Goal: Task Accomplishment & Management: Manage account settings

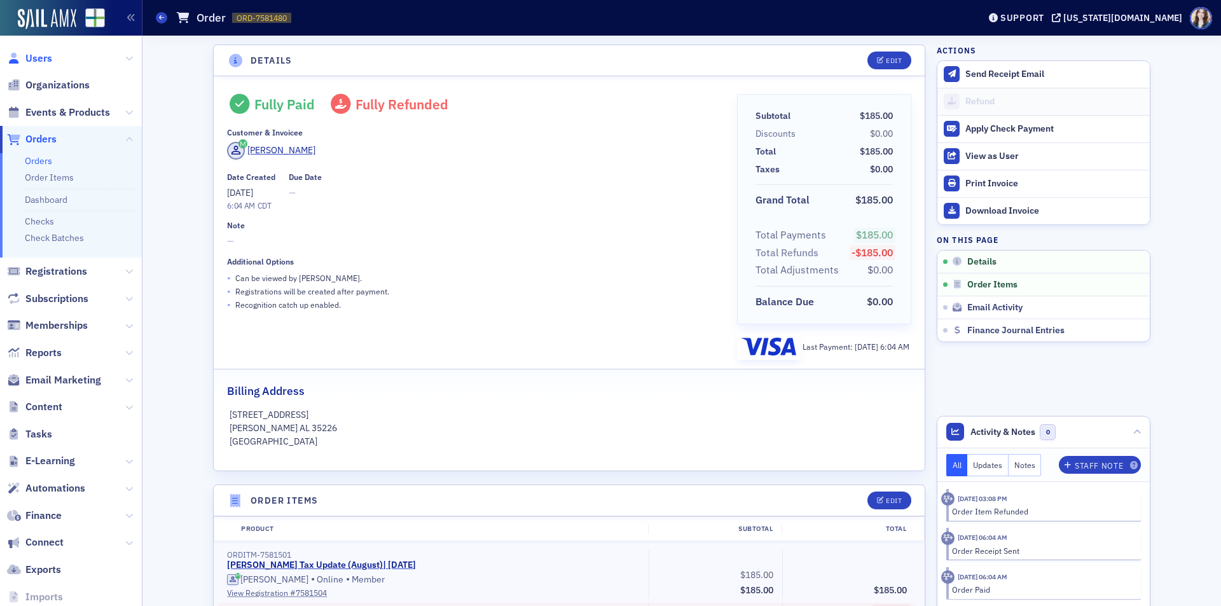
click at [29, 62] on span "Users" at bounding box center [38, 59] width 27 height 14
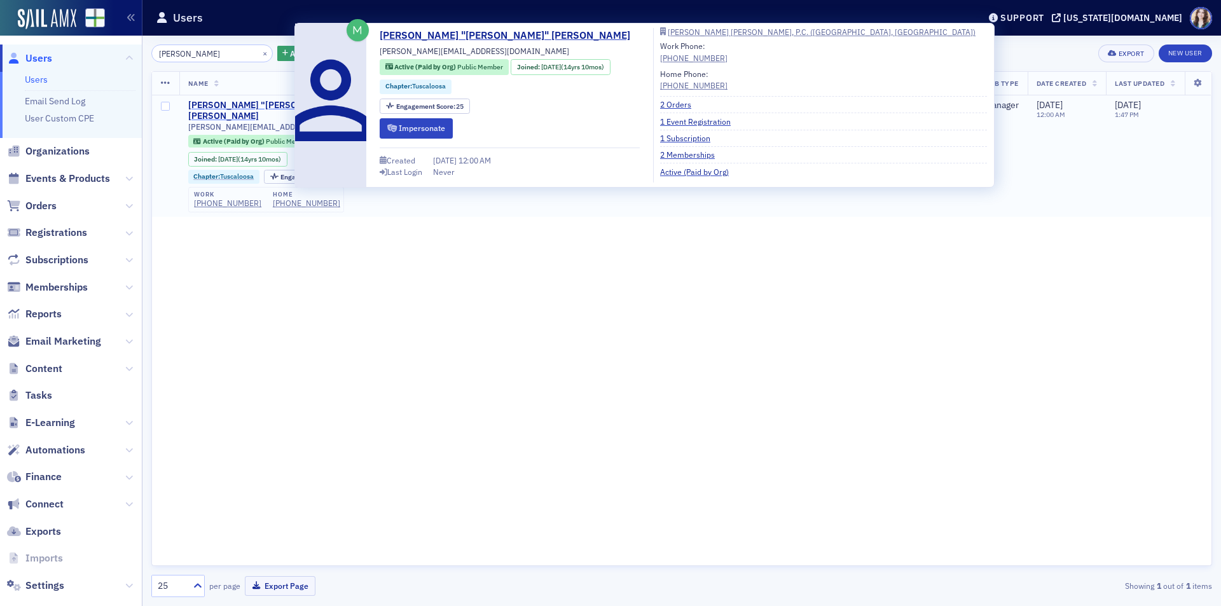
type input "ryan@lec"
click at [263, 103] on div "William "Ryan" Alexander" at bounding box center [273, 111] width 171 height 22
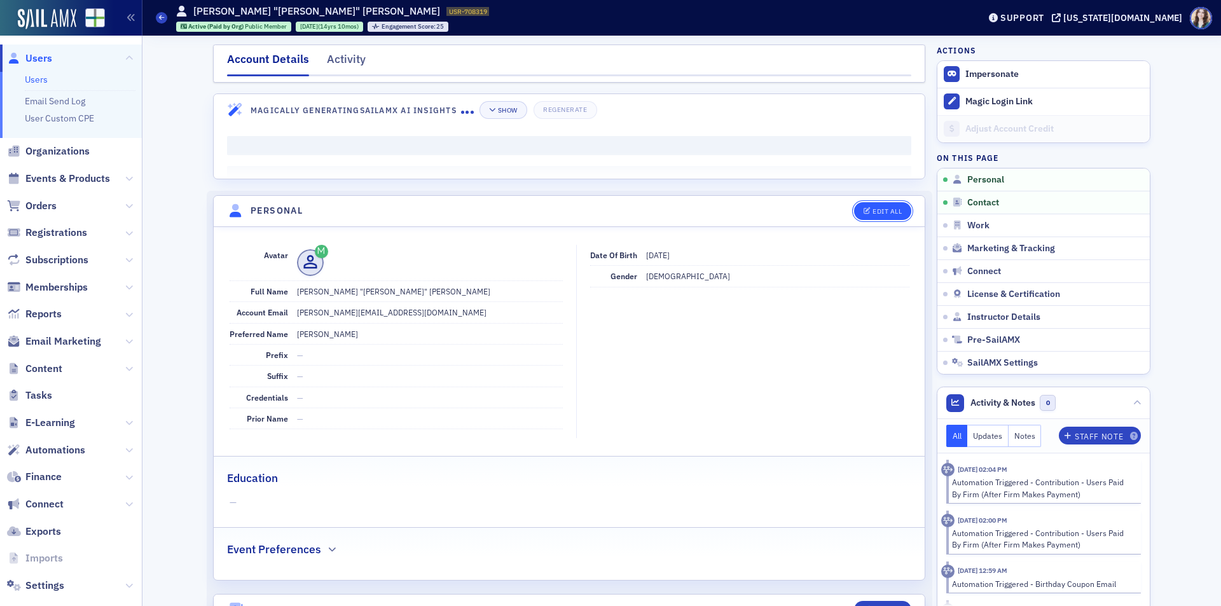
click at [873, 211] on div "Edit All" at bounding box center [887, 211] width 29 height 7
select select "US"
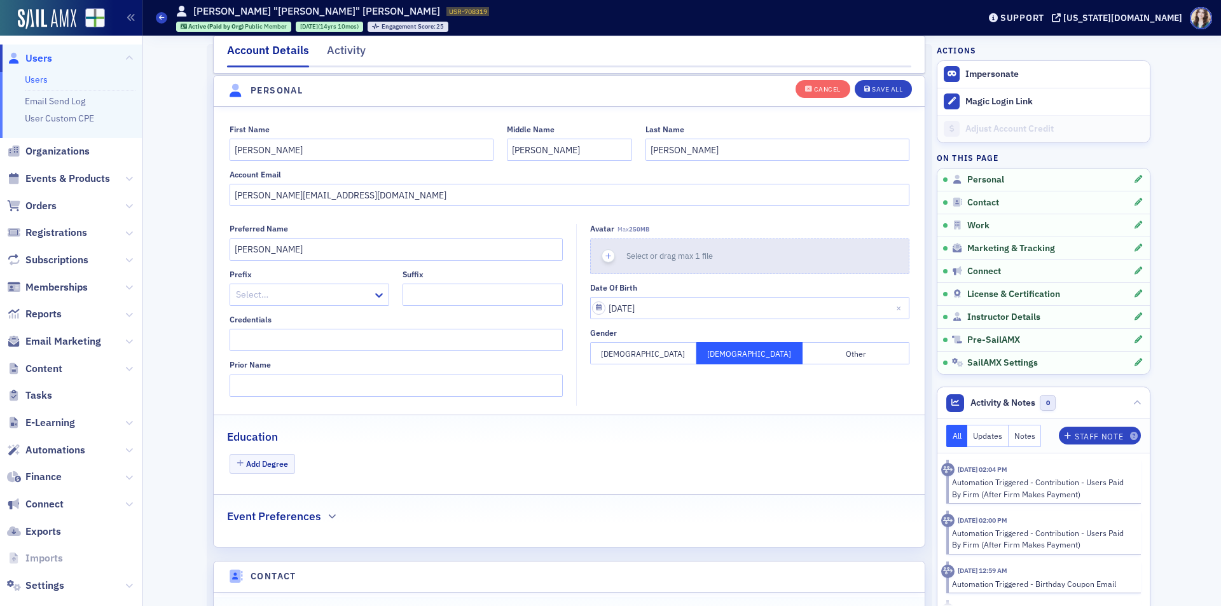
scroll to position [148, 0]
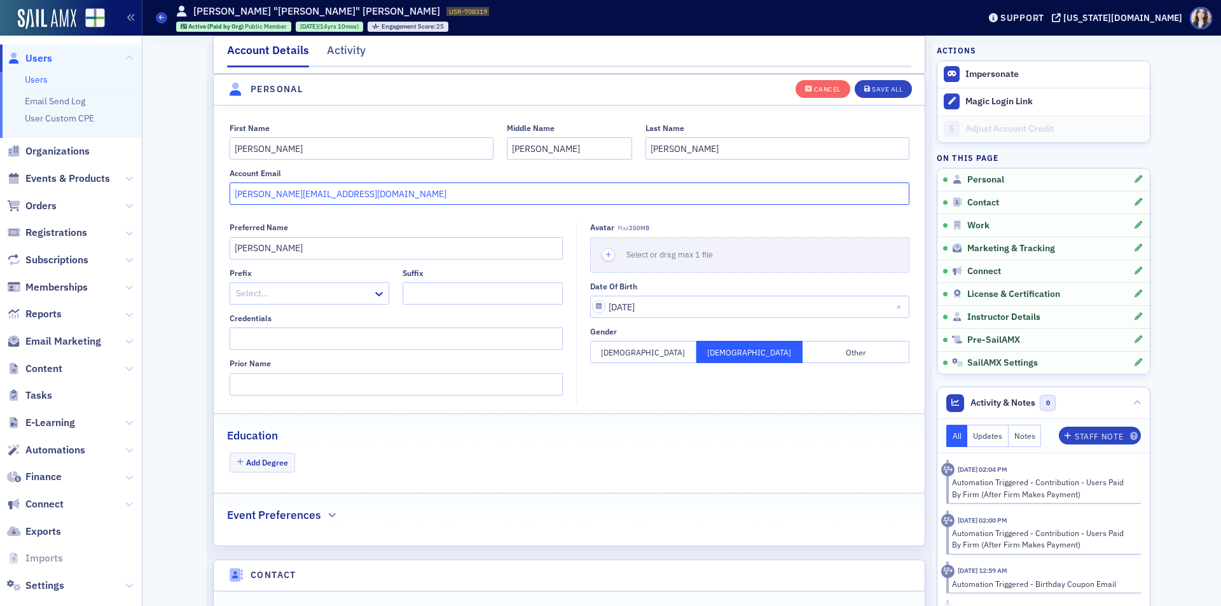
drag, startPoint x: 356, startPoint y: 193, endPoint x: 210, endPoint y: 195, distance: 145.7
click at [214, 195] on div "First Name William Middle Name Ryan Last Name Alexander Account Email ryan@lecr…" at bounding box center [569, 164] width 711 height 82
type input "ryan@lecroyrichardson.com"
click at [837, 90] on button "Cancel" at bounding box center [823, 89] width 55 height 18
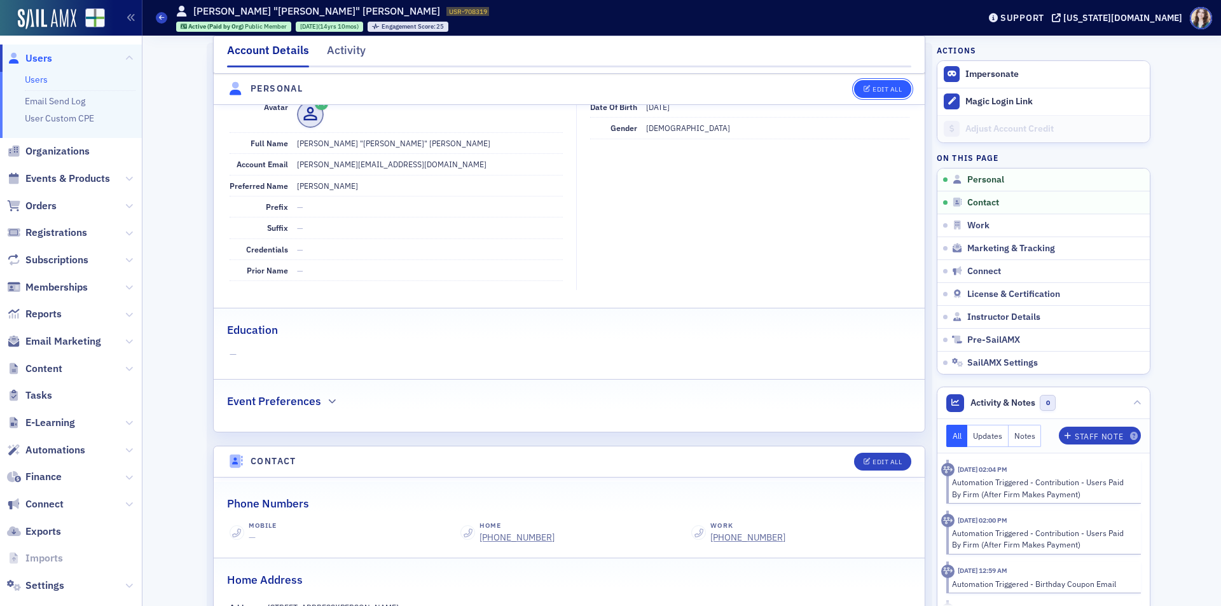
click at [890, 90] on div "Edit All" at bounding box center [887, 89] width 29 height 7
select select "US"
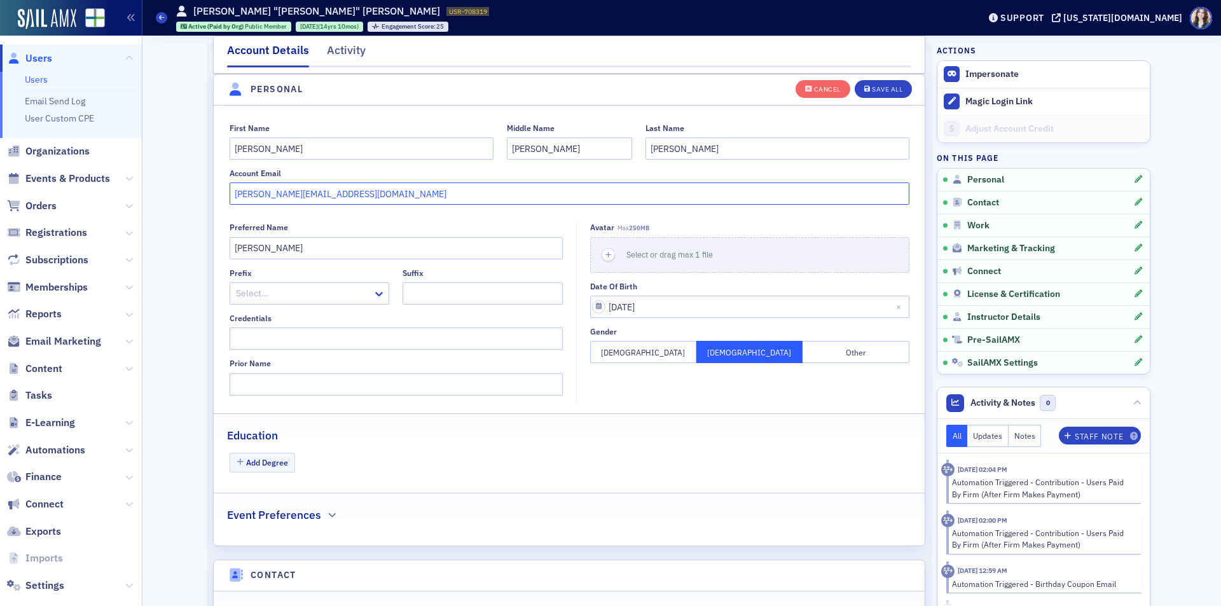
drag, startPoint x: 281, startPoint y: 195, endPoint x: 305, endPoint y: 193, distance: 23.7
click at [305, 193] on input "ryan@lecroyhunter.com" at bounding box center [570, 194] width 680 height 22
type input "ryan@lecroyrichardson.com"
click at [872, 86] on div "Save All" at bounding box center [887, 89] width 31 height 7
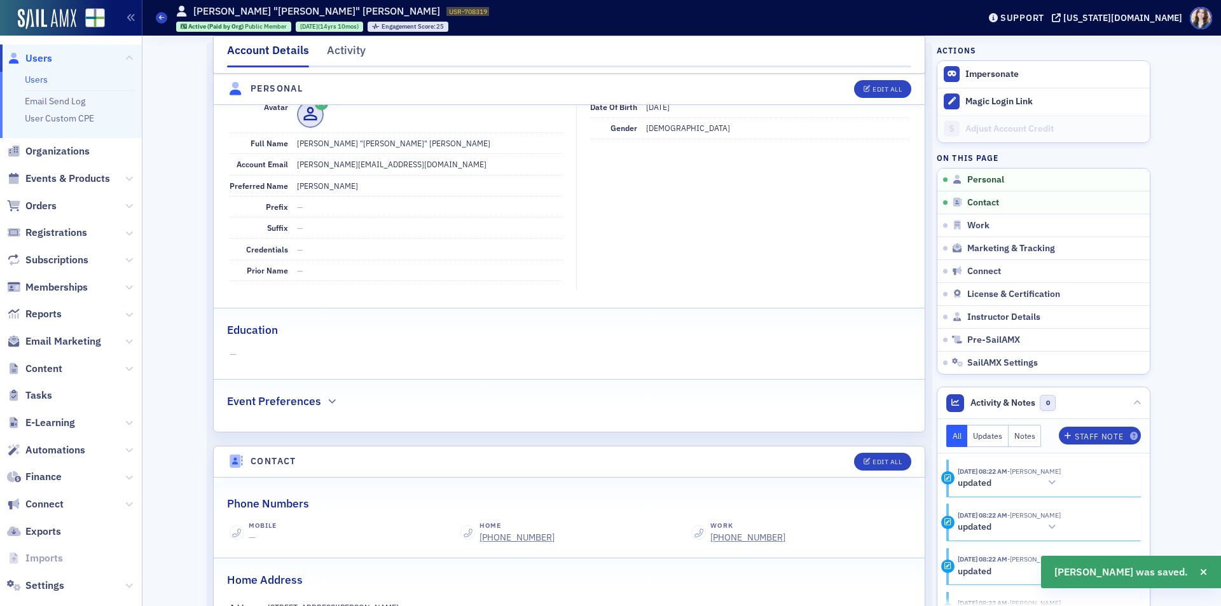
scroll to position [0, 0]
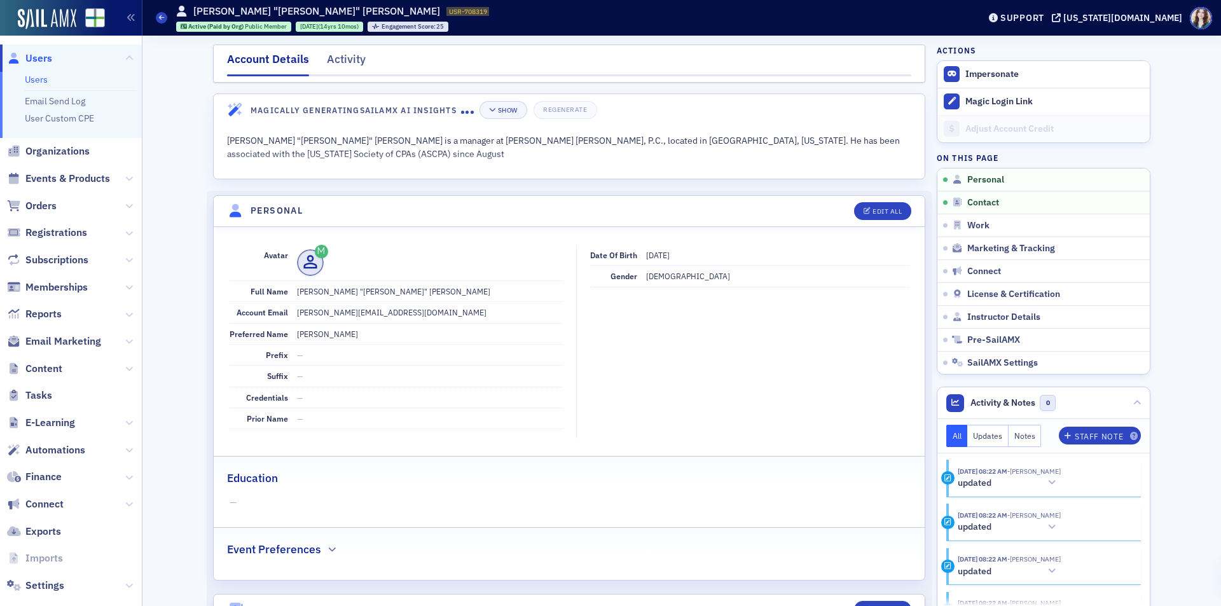
click at [845, 207] on div "Edit All" at bounding box center [878, 211] width 66 height 18
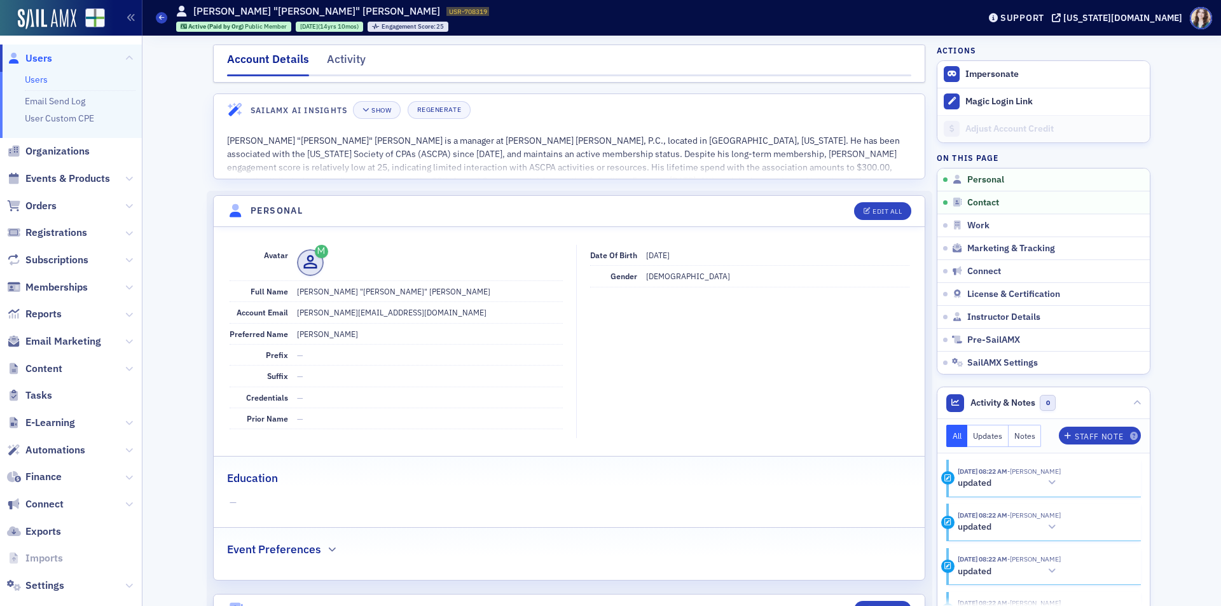
click at [32, 56] on span "Users" at bounding box center [38, 59] width 27 height 14
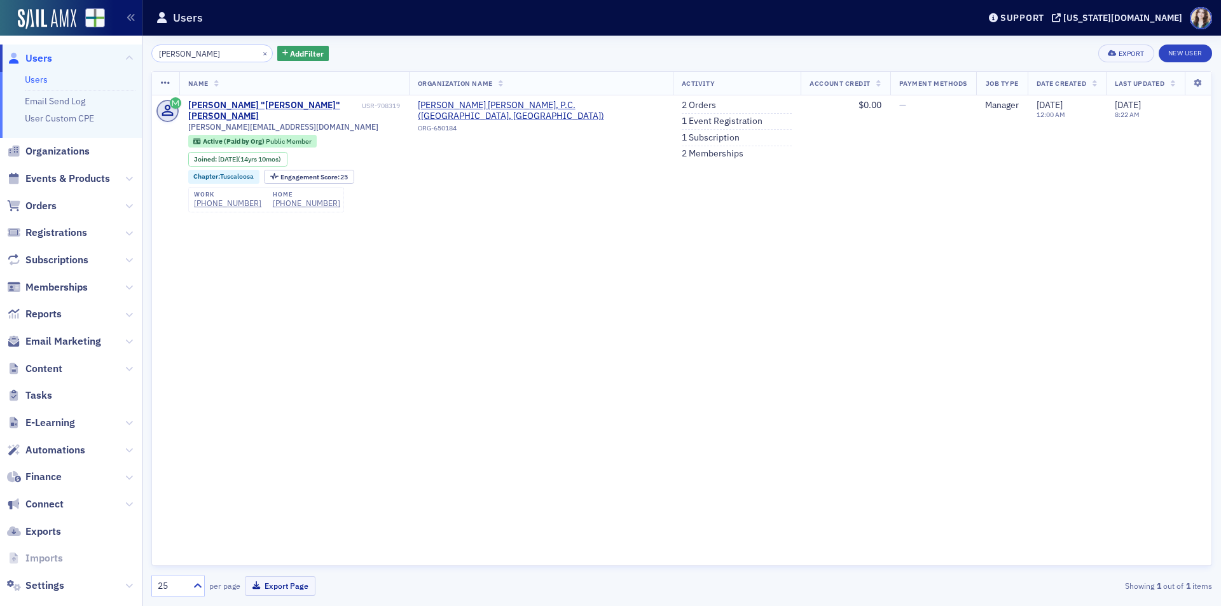
drag, startPoint x: 239, startPoint y: 53, endPoint x: 113, endPoint y: 65, distance: 126.5
click at [113, 65] on div "Users Users Email Send Log User Custom CPE Organizations Events & Products Orde…" at bounding box center [610, 303] width 1221 height 606
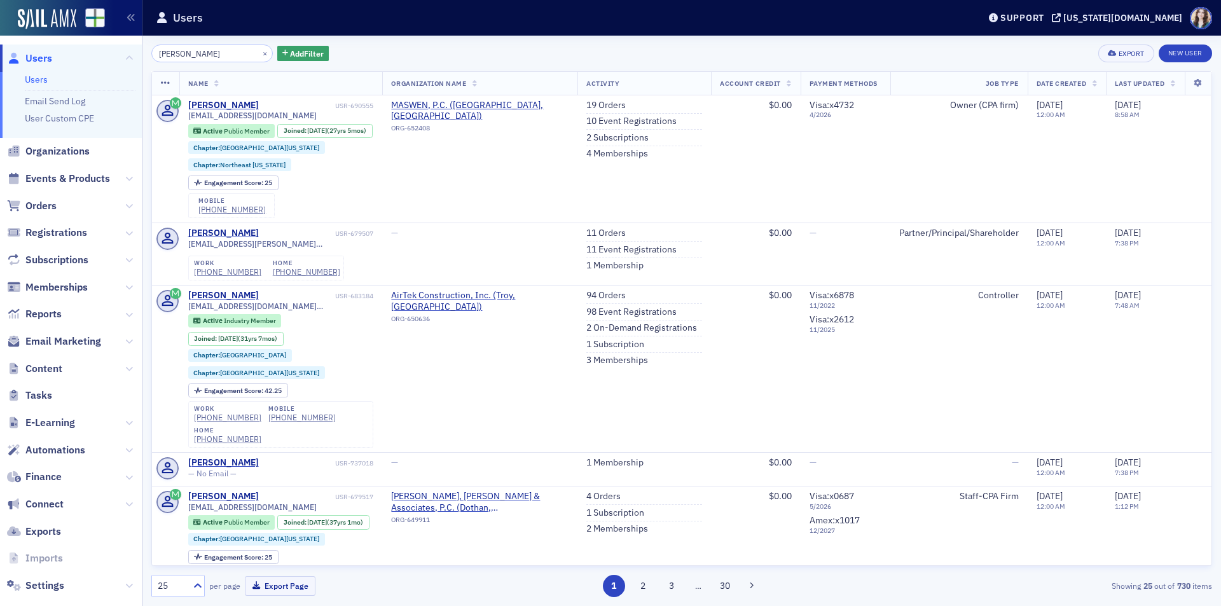
type input "Mark Smith"
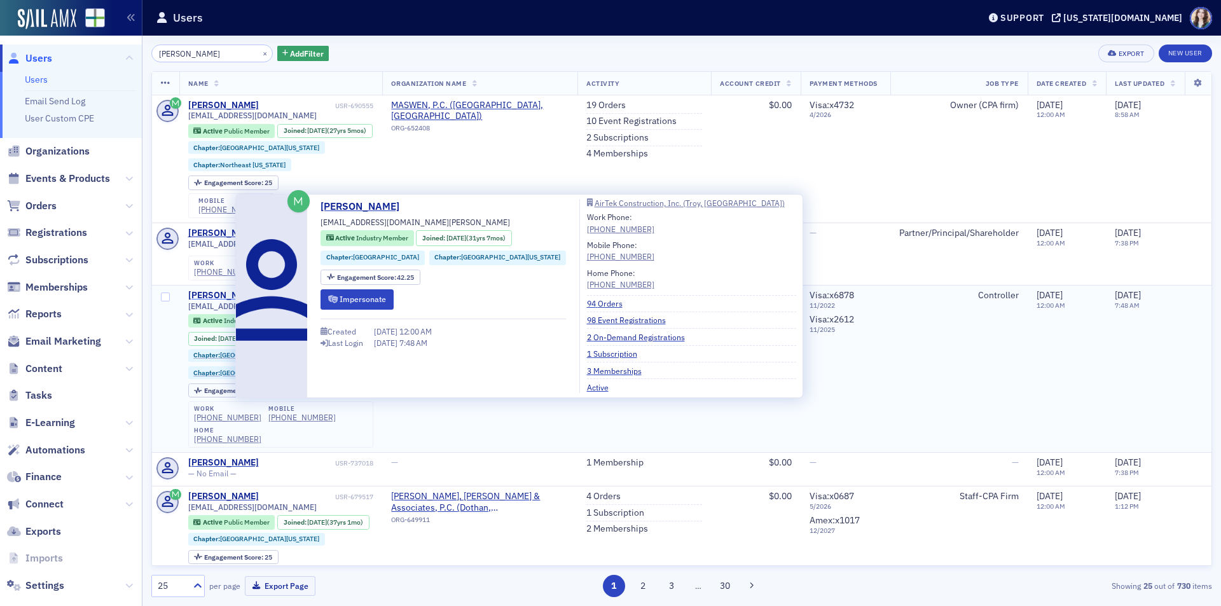
click at [214, 295] on div "Mark Smith" at bounding box center [223, 295] width 71 height 11
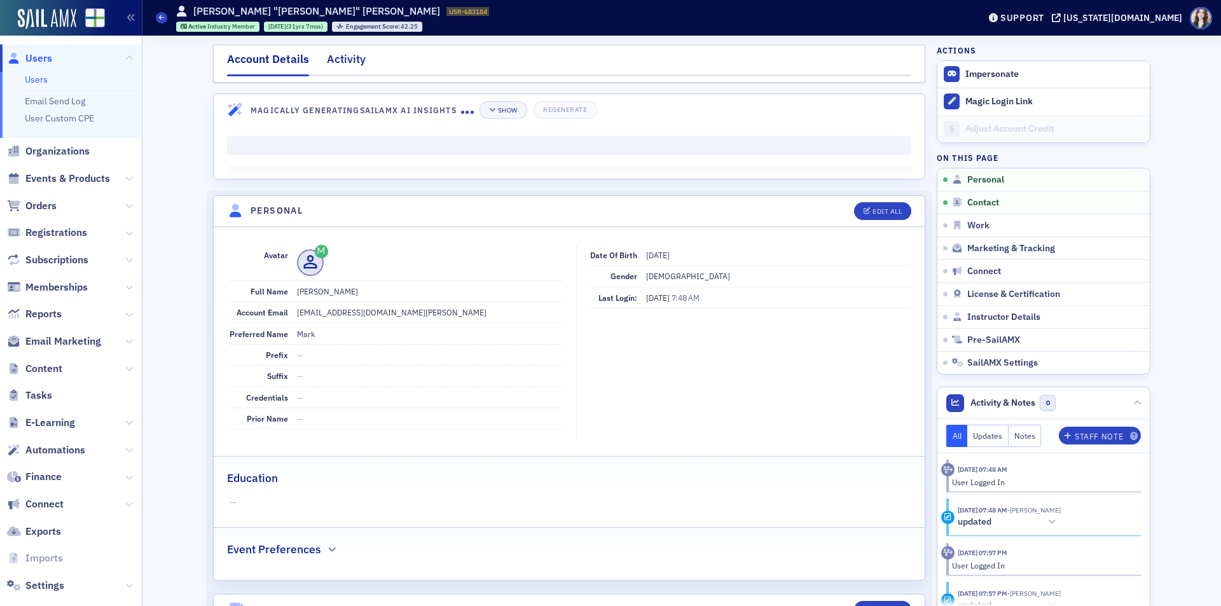
click at [351, 58] on div "Activity" at bounding box center [346, 63] width 39 height 24
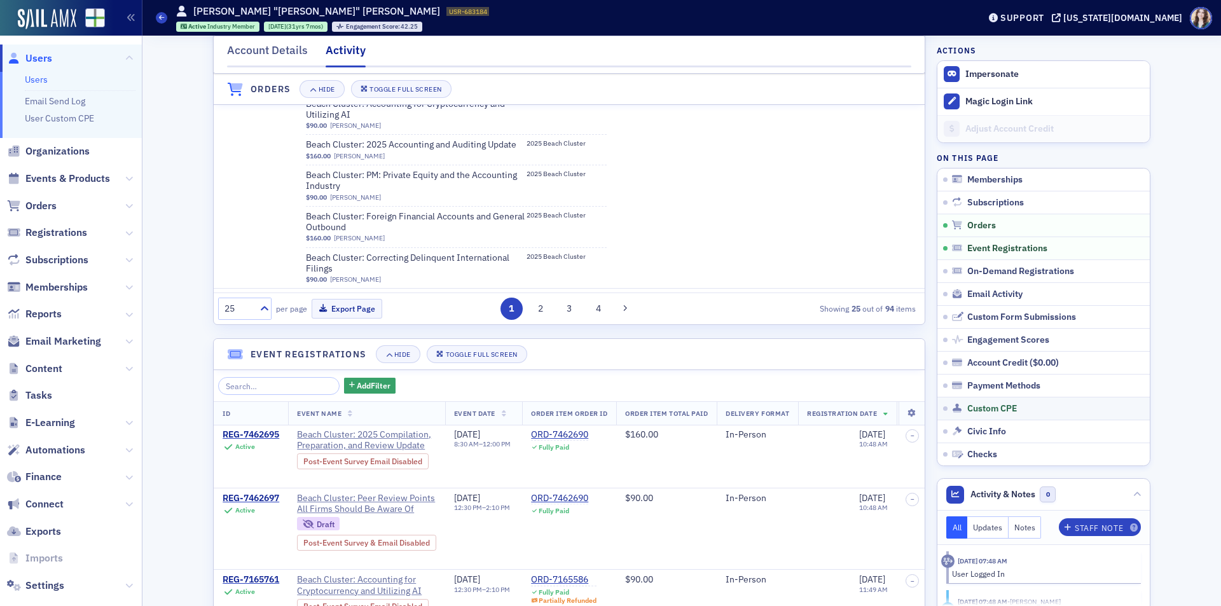
scroll to position [700, 0]
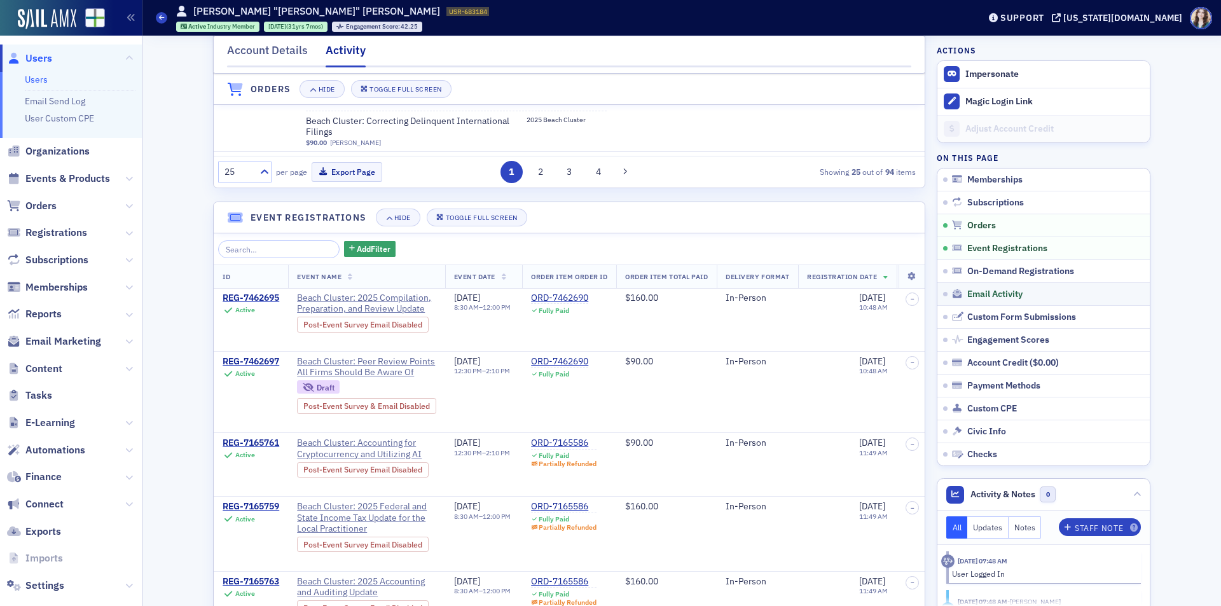
click at [989, 286] on link "Email Activity" at bounding box center [1044, 293] width 212 height 23
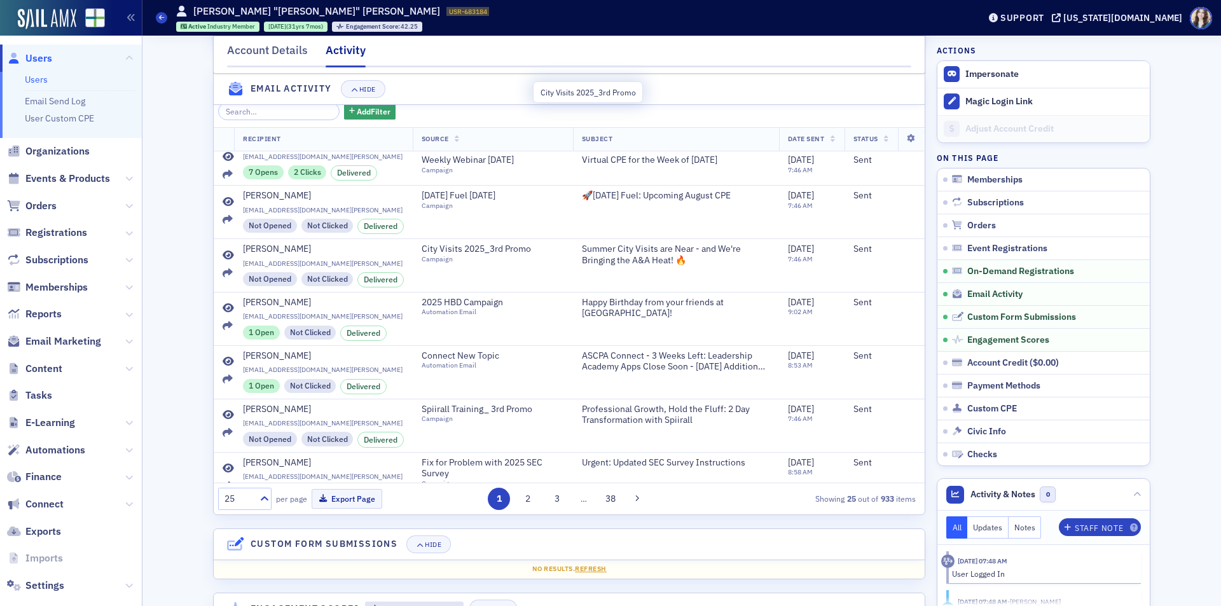
scroll to position [636, 0]
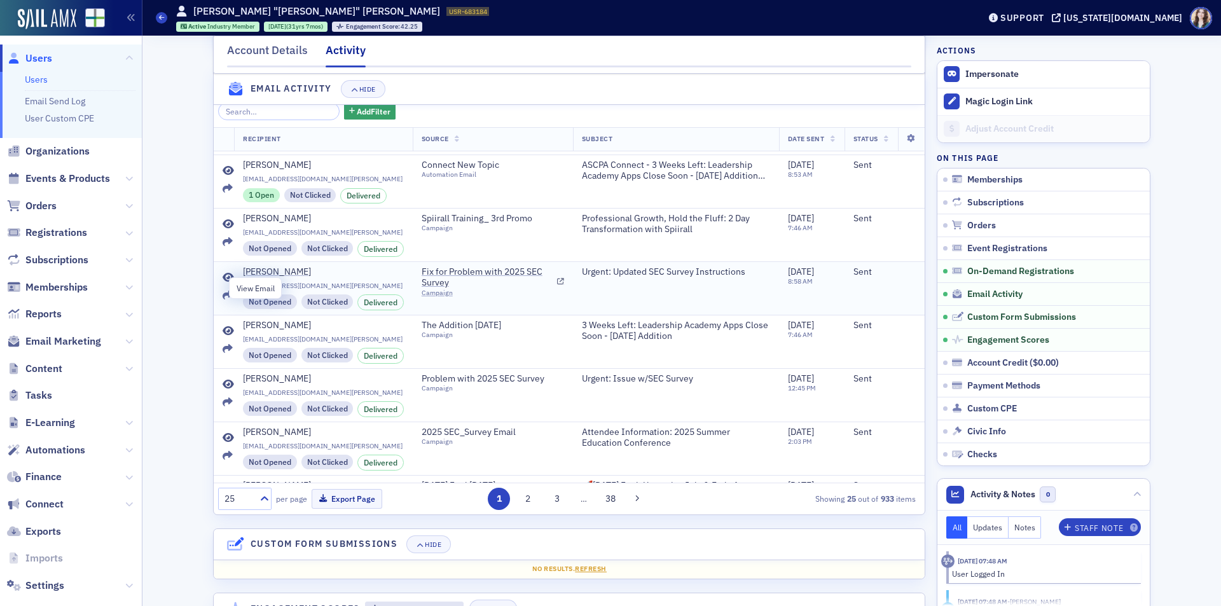
click at [226, 283] on icon at bounding box center [228, 278] width 11 height 10
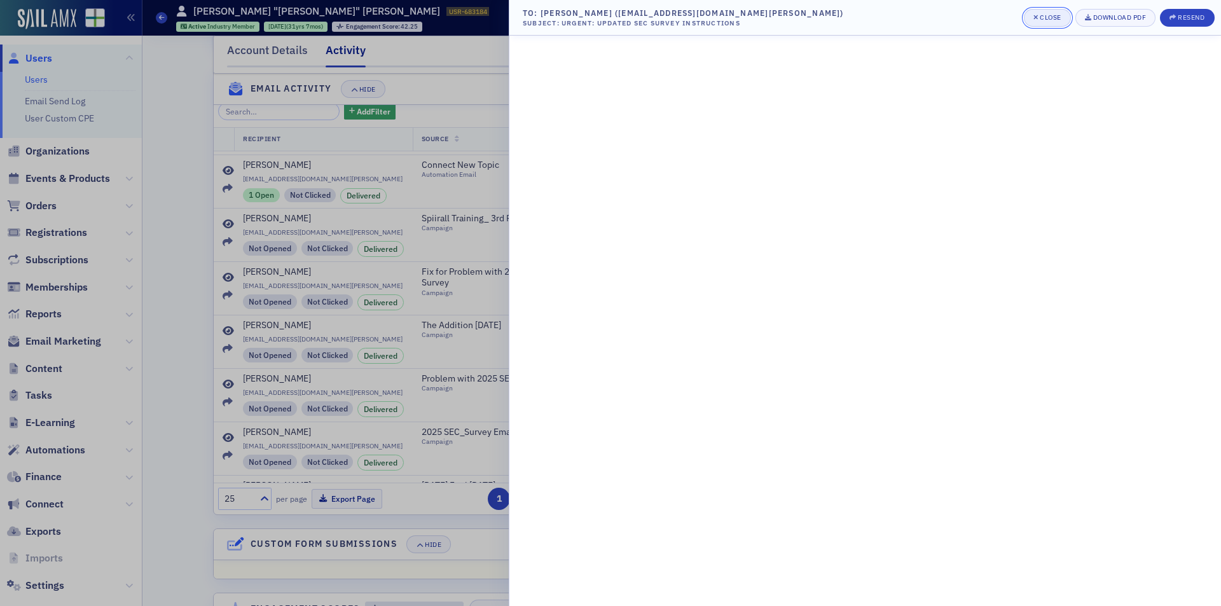
click at [1040, 17] on div "Close" at bounding box center [1051, 17] width 22 height 7
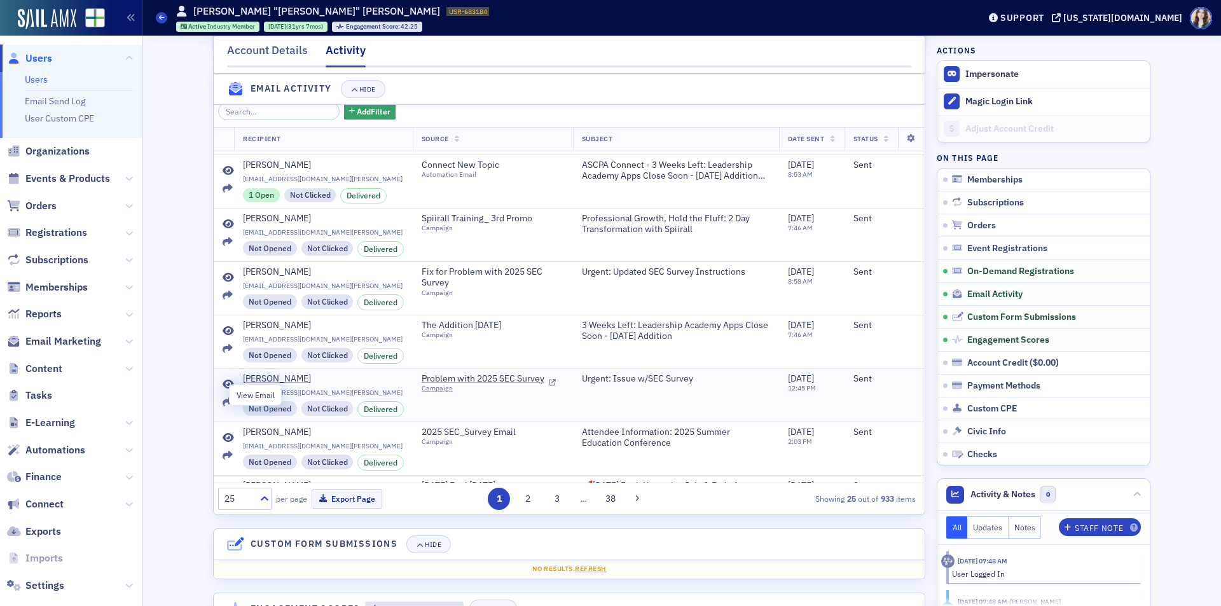
click at [225, 390] on icon at bounding box center [228, 385] width 11 height 10
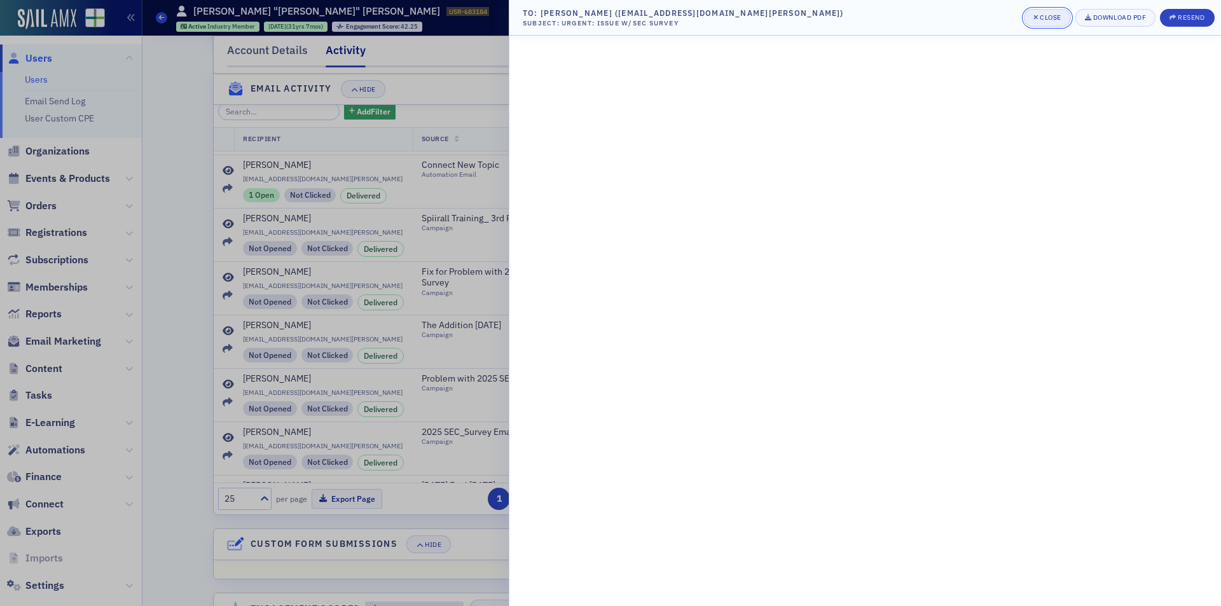
click at [1042, 22] on span "Close" at bounding box center [1048, 18] width 28 height 10
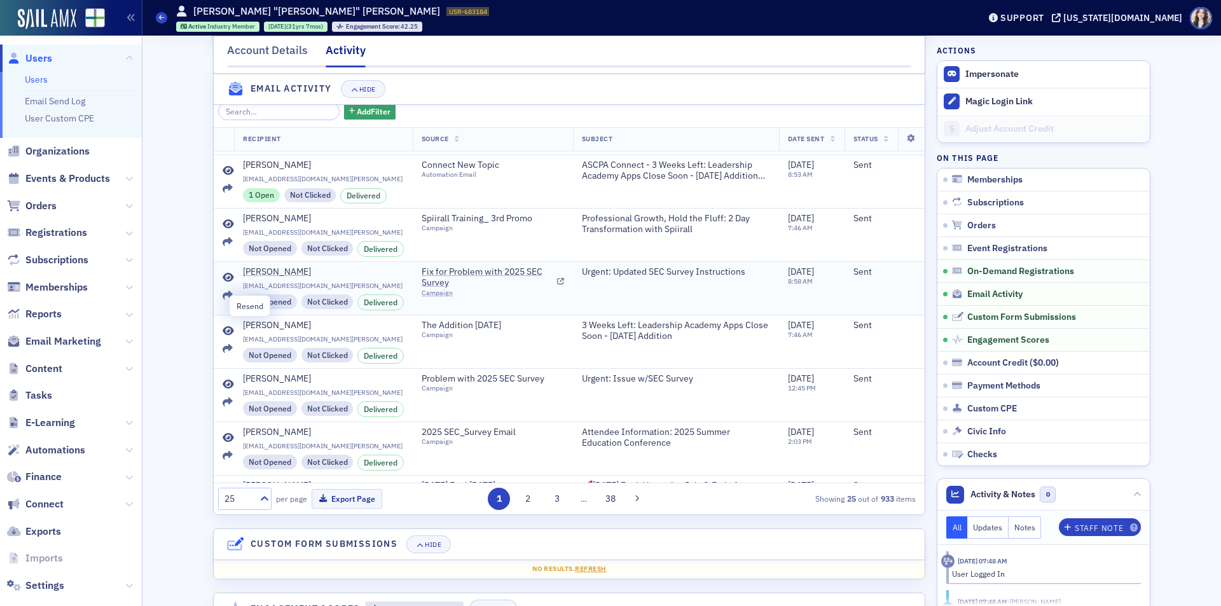
click at [223, 301] on icon at bounding box center [228, 296] width 10 height 10
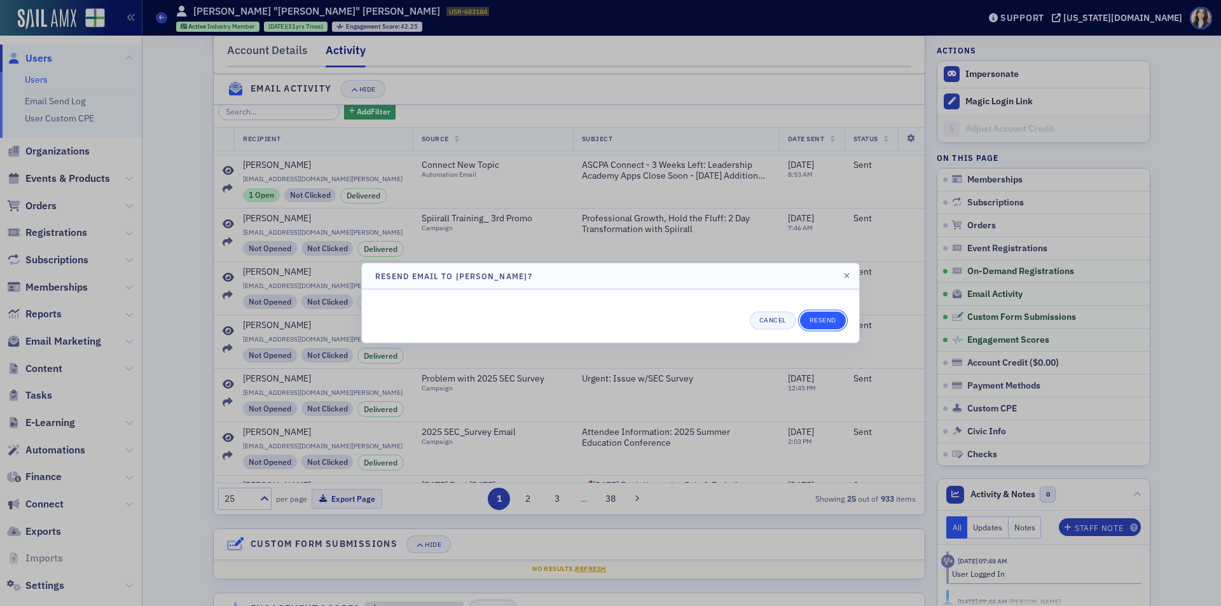
click at [832, 320] on button "Resend" at bounding box center [823, 321] width 46 height 18
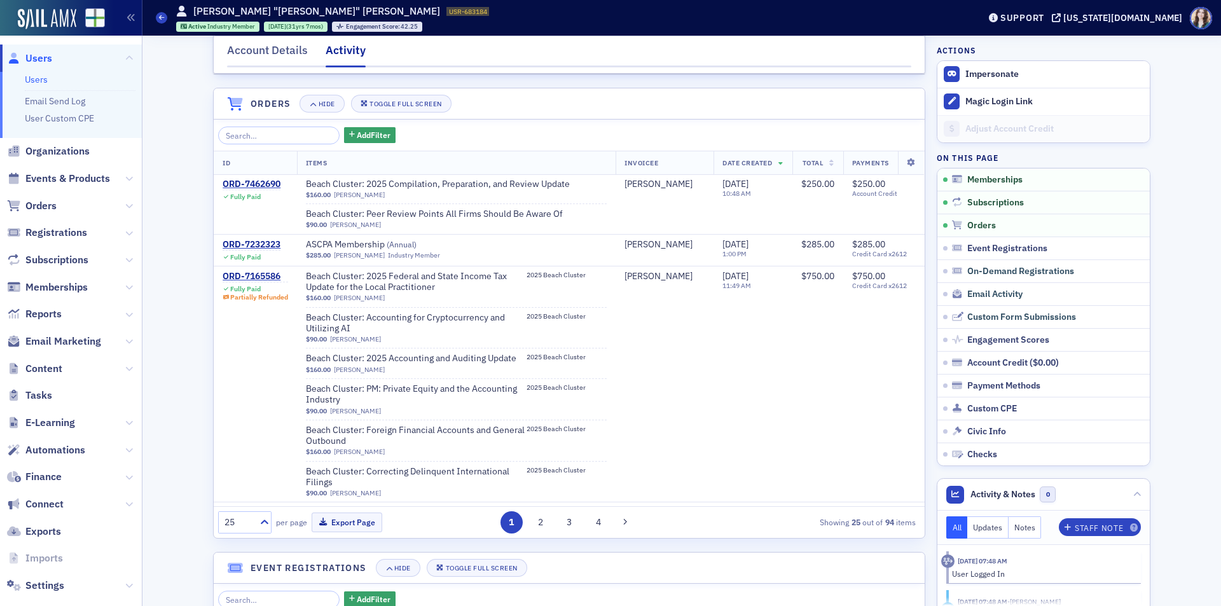
scroll to position [0, 0]
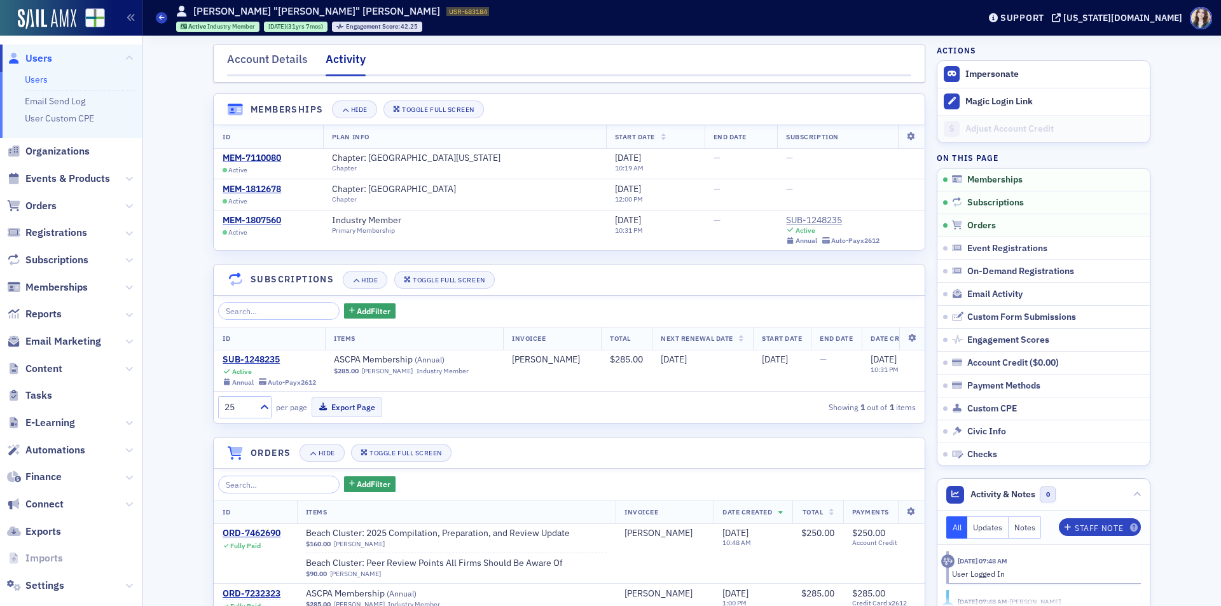
click at [36, 55] on span "Users" at bounding box center [38, 59] width 27 height 14
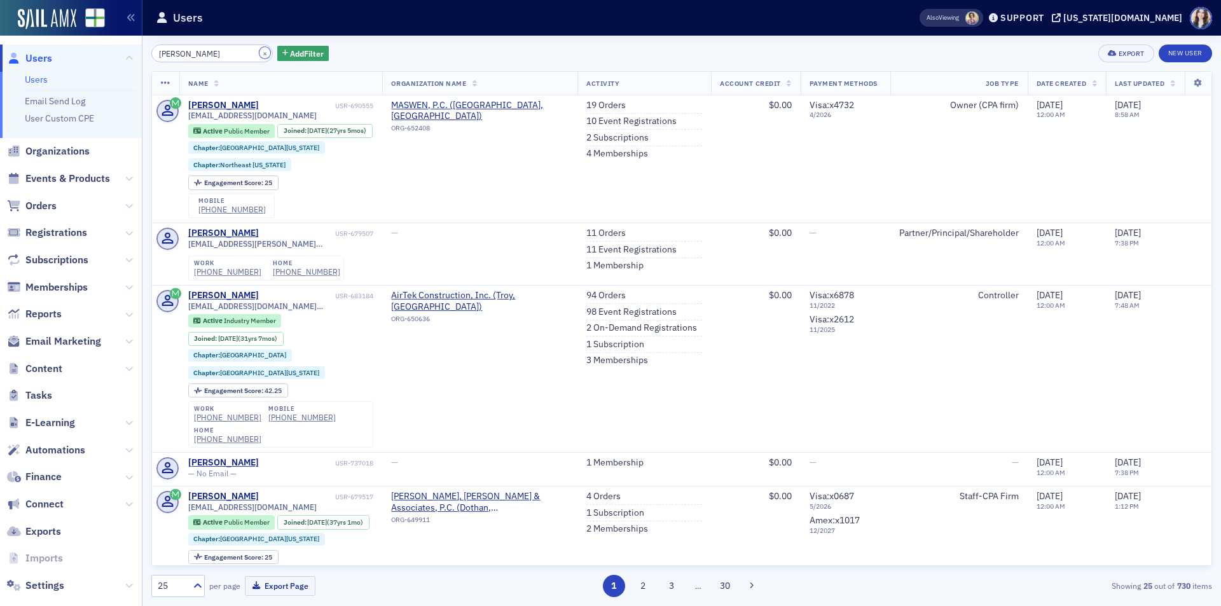
drag, startPoint x: 250, startPoint y: 52, endPoint x: 183, endPoint y: 57, distance: 67.0
click at [260, 52] on button "×" at bounding box center [265, 52] width 11 height 11
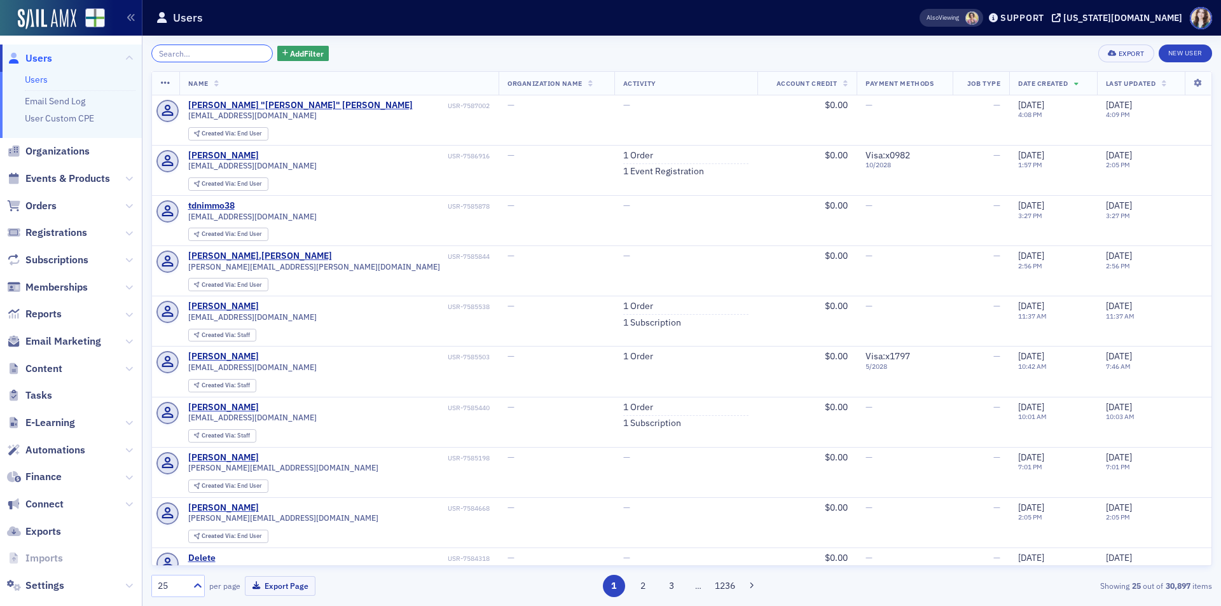
paste input "will.herring@motion.com"
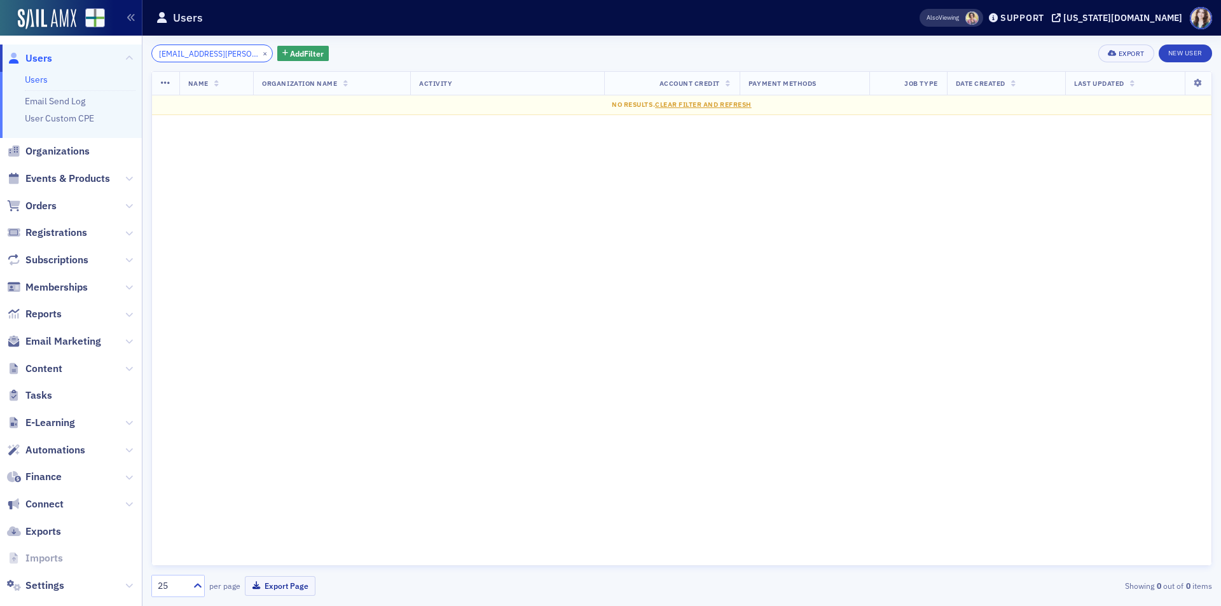
scroll to position [0, 3]
type input "will.herring@motion.com"
click at [260, 50] on button "×" at bounding box center [265, 52] width 11 height 11
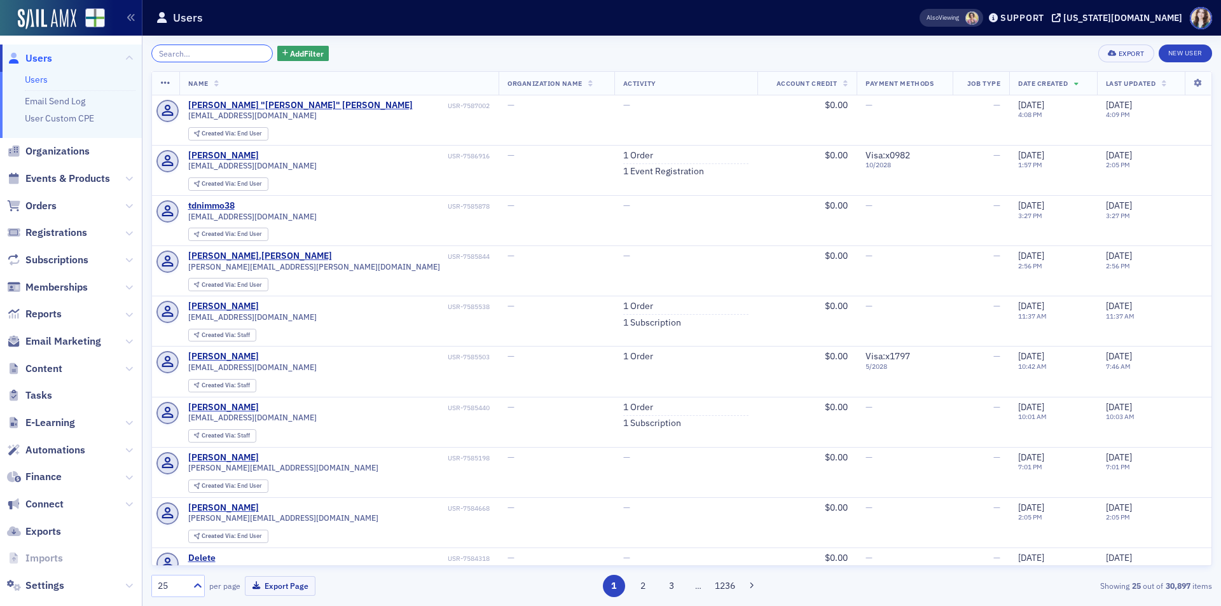
paste input "wherring@dentmoses.com"
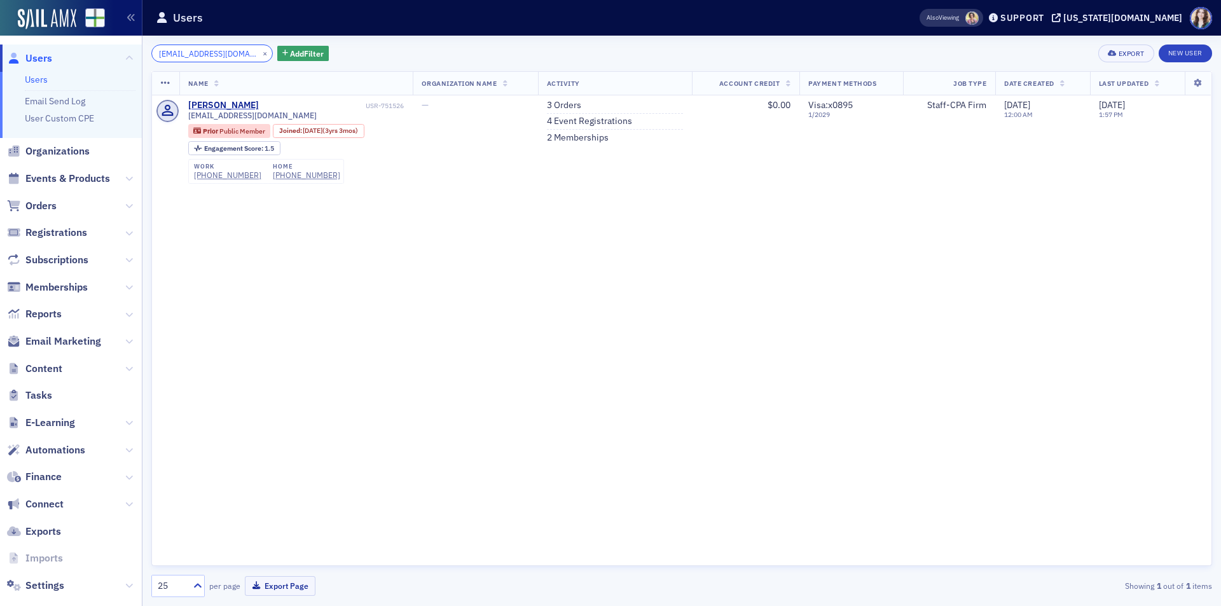
scroll to position [0, 9]
type input "wherring@dentmoses.com"
click at [232, 103] on div "William Herring" at bounding box center [223, 105] width 71 height 11
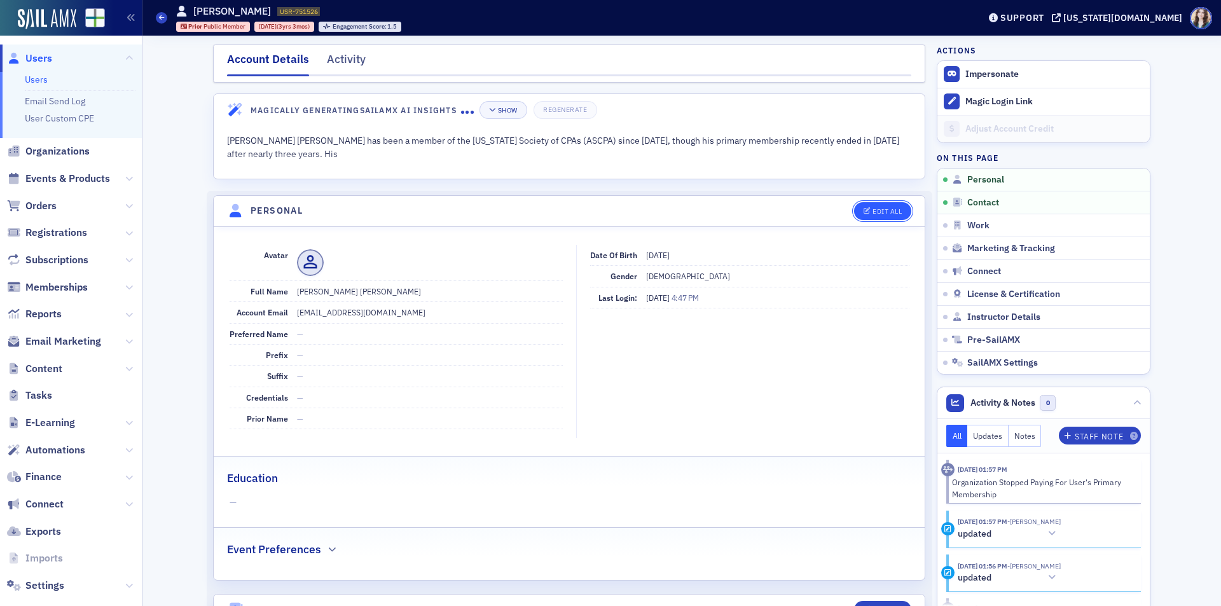
click at [898, 203] on button "Edit All" at bounding box center [882, 211] width 57 height 18
select select "US"
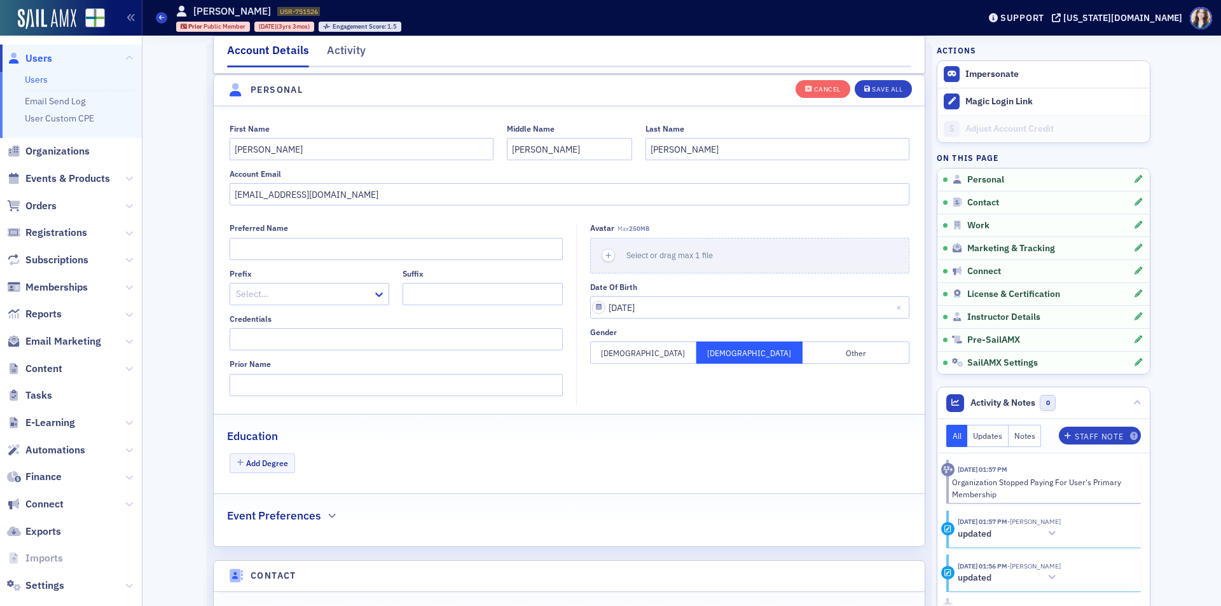
scroll to position [148, 0]
drag, startPoint x: 382, startPoint y: 198, endPoint x: 157, endPoint y: 207, distance: 224.7
paste input "will.herring@motion.com"
type input "will.herring@motion.com"
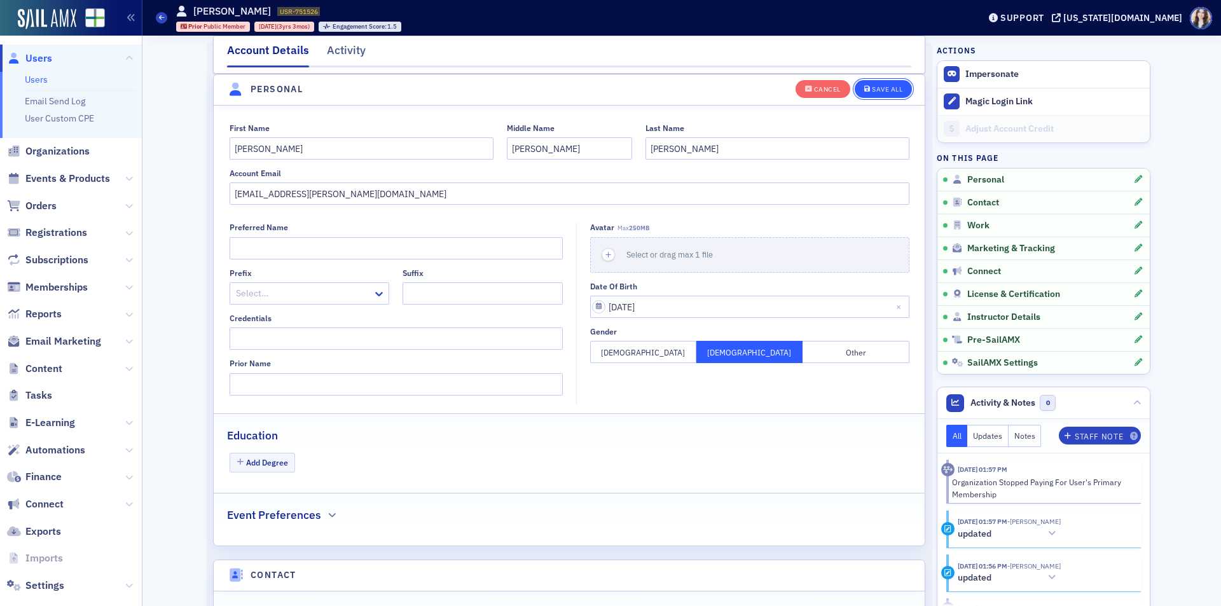
click at [878, 87] on div "Save All" at bounding box center [887, 89] width 31 height 7
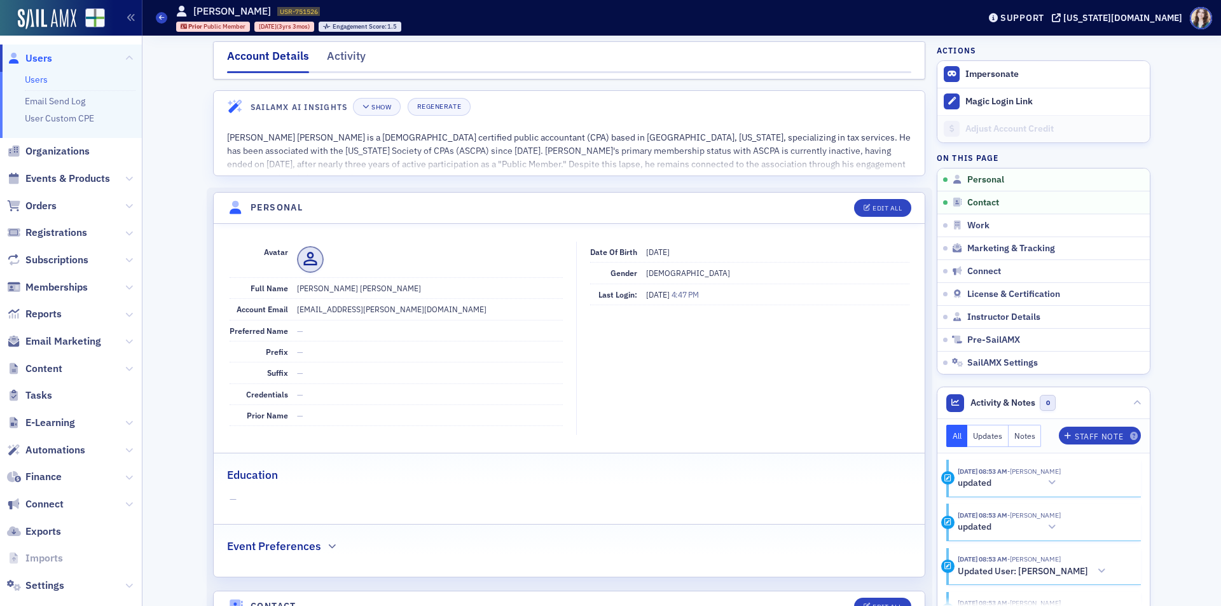
scroll to position [0, 0]
click at [26, 59] on span "Users" at bounding box center [38, 59] width 27 height 14
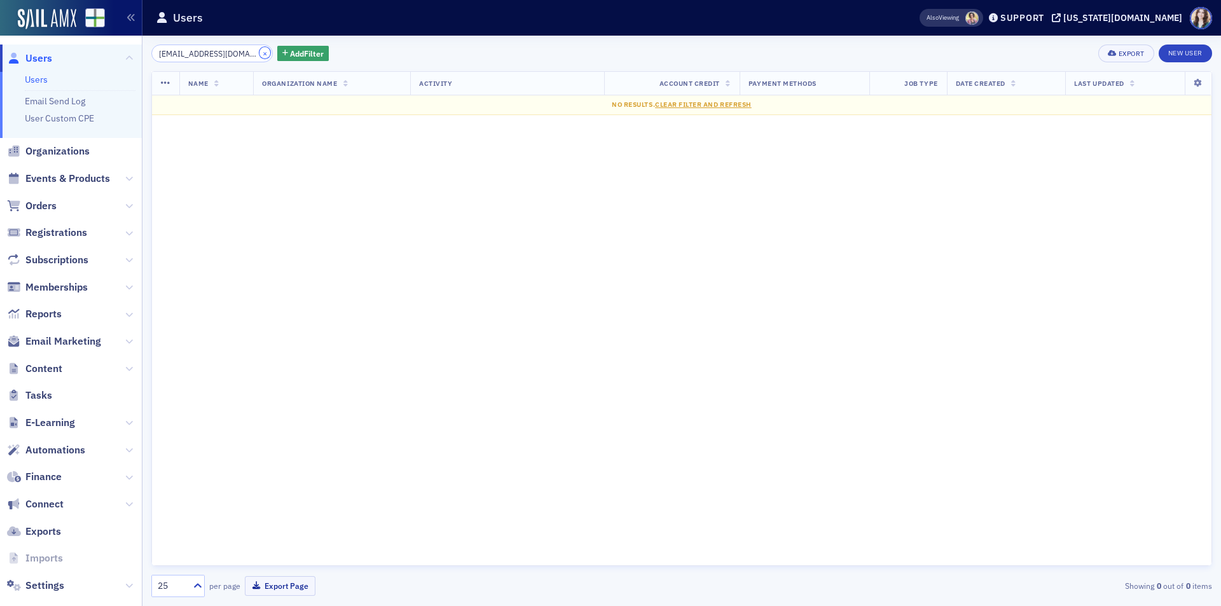
click at [260, 49] on button "×" at bounding box center [265, 52] width 11 height 11
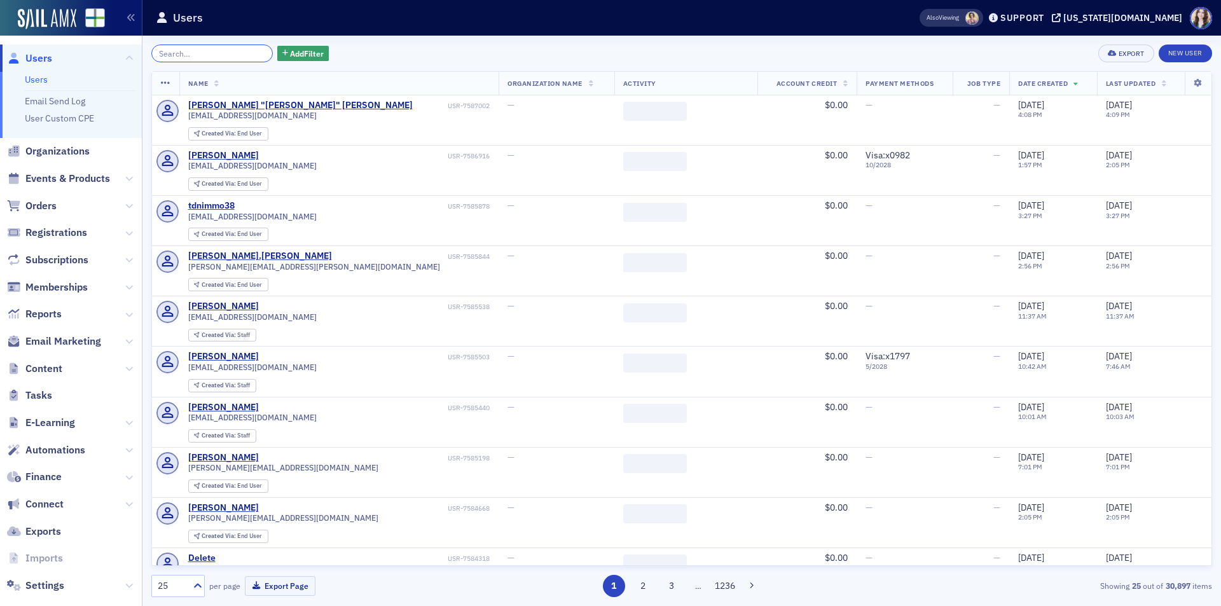
click at [237, 52] on input "search" at bounding box center [212, 54] width 122 height 18
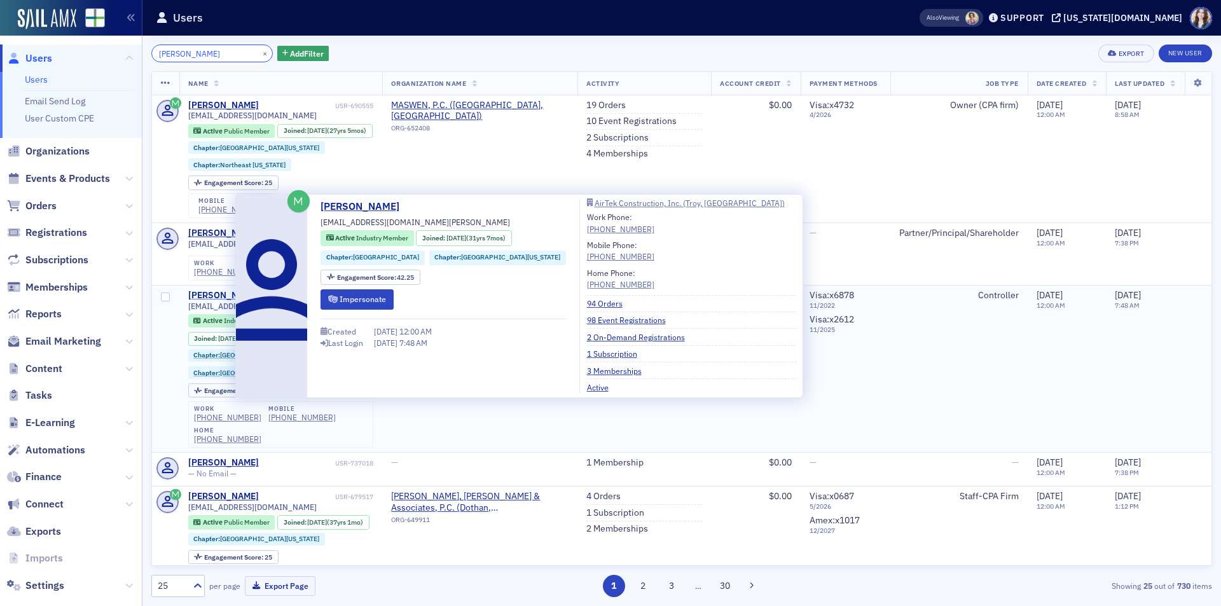
type input "Mark Smith"
click at [212, 295] on div "Mark Smith" at bounding box center [223, 295] width 71 height 11
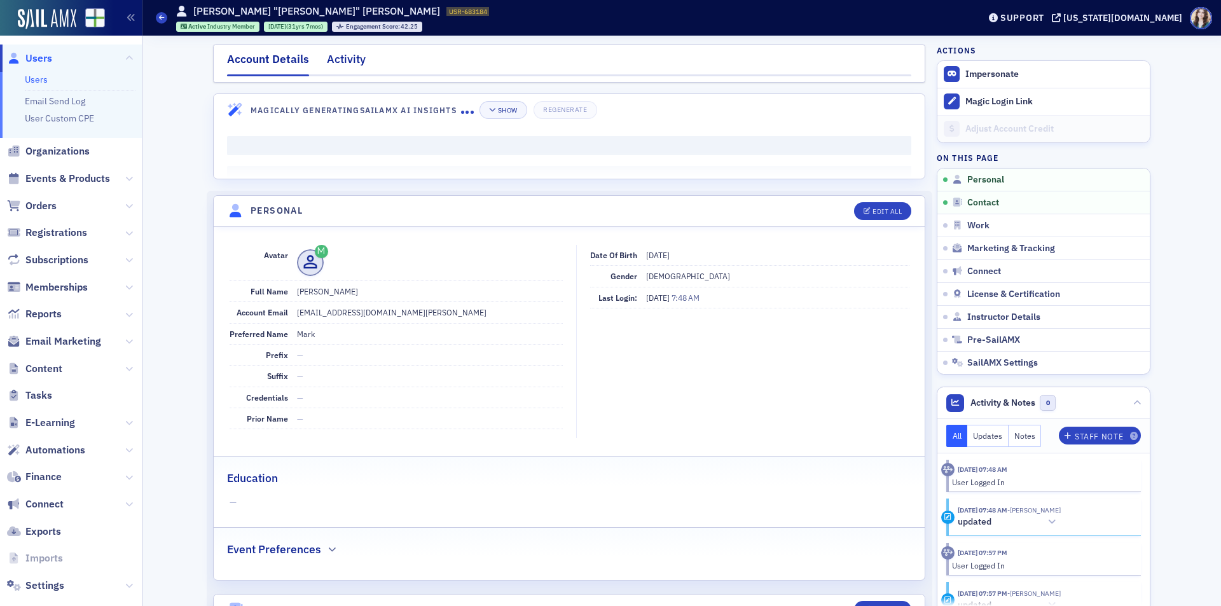
click at [327, 65] on div "Activity" at bounding box center [346, 63] width 39 height 24
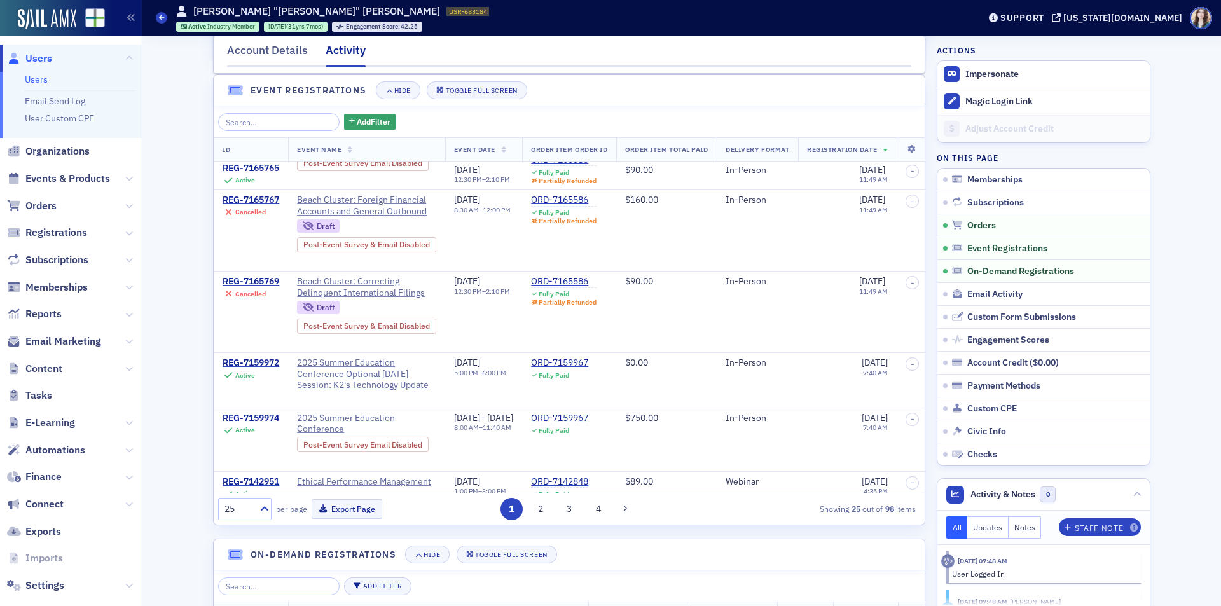
scroll to position [445, 0]
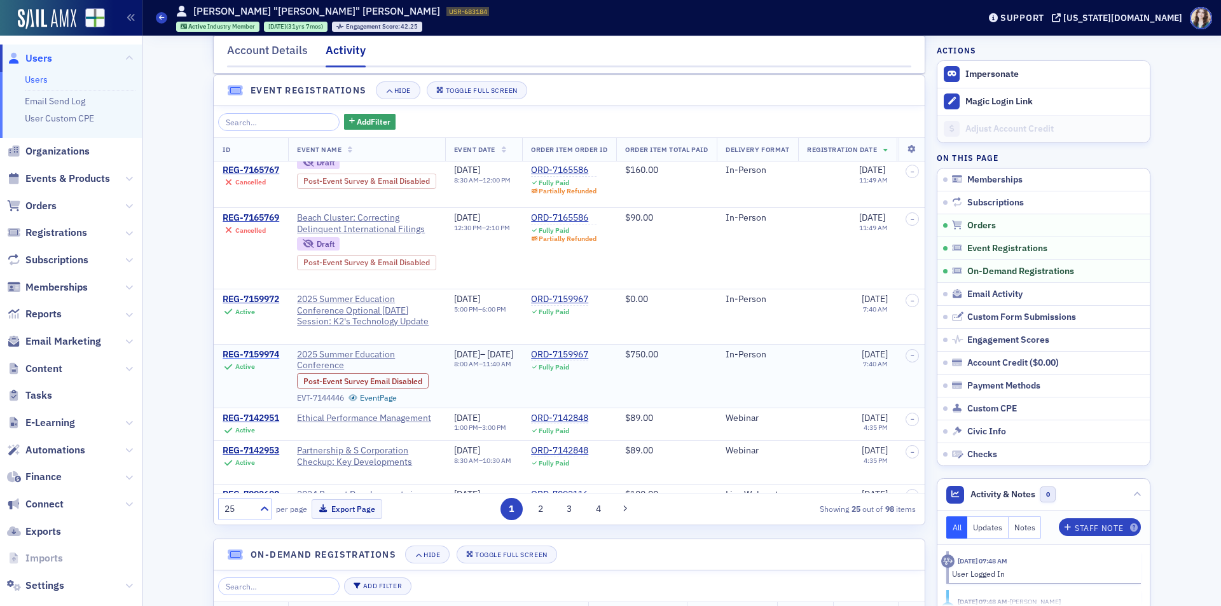
click at [256, 361] on div "REG-7159974" at bounding box center [251, 354] width 57 height 11
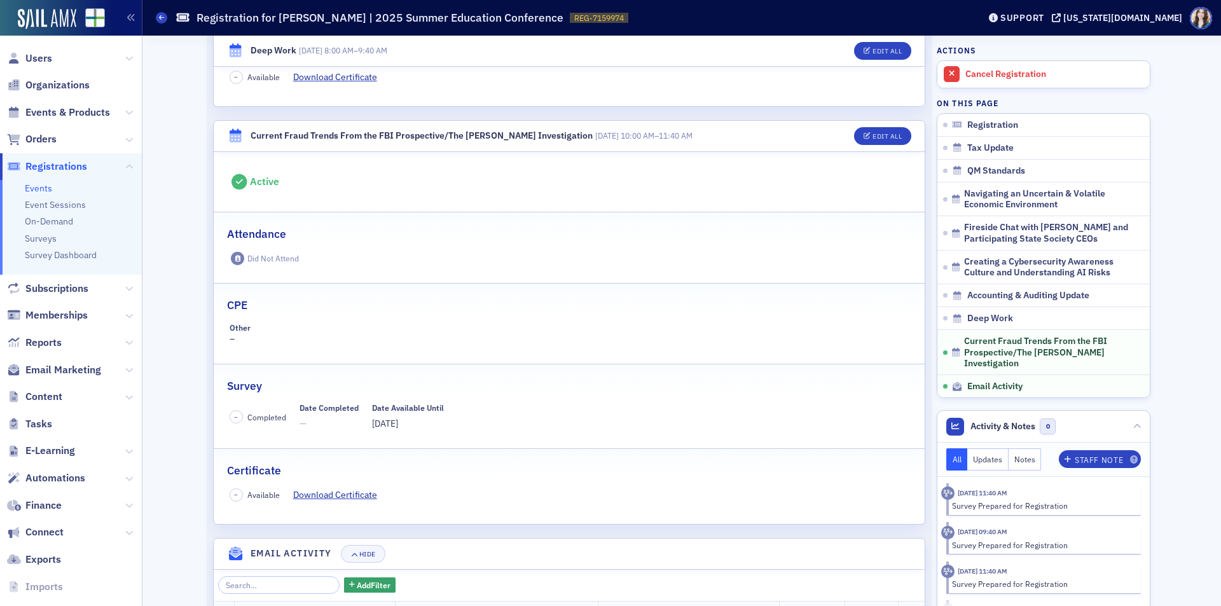
scroll to position [3228, 0]
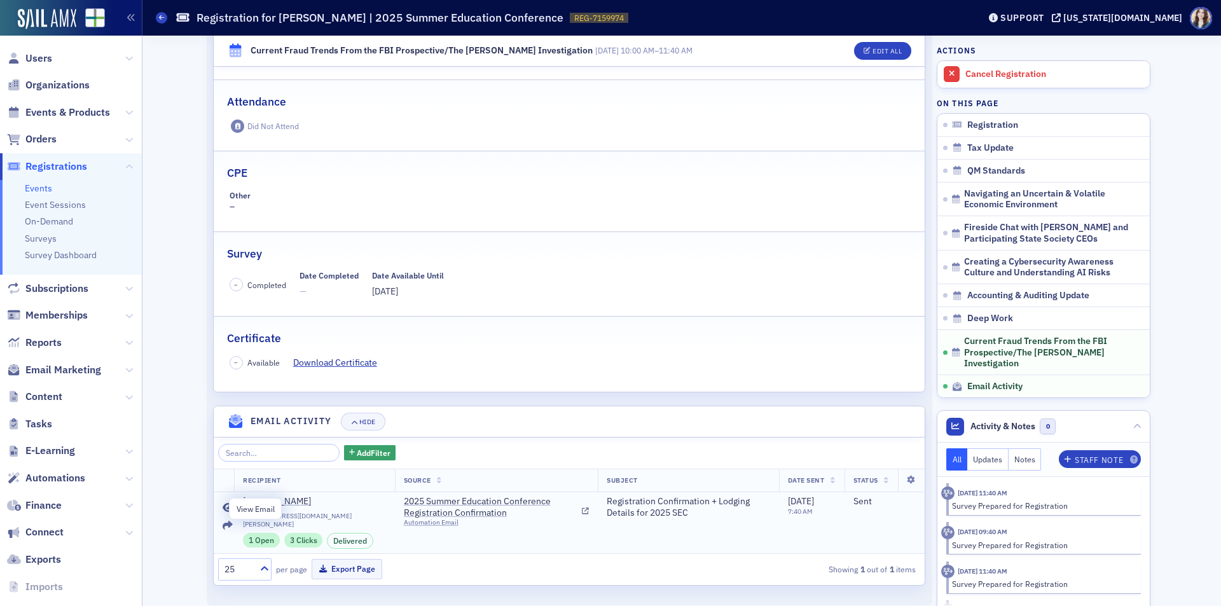
click at [225, 503] on icon at bounding box center [228, 508] width 11 height 10
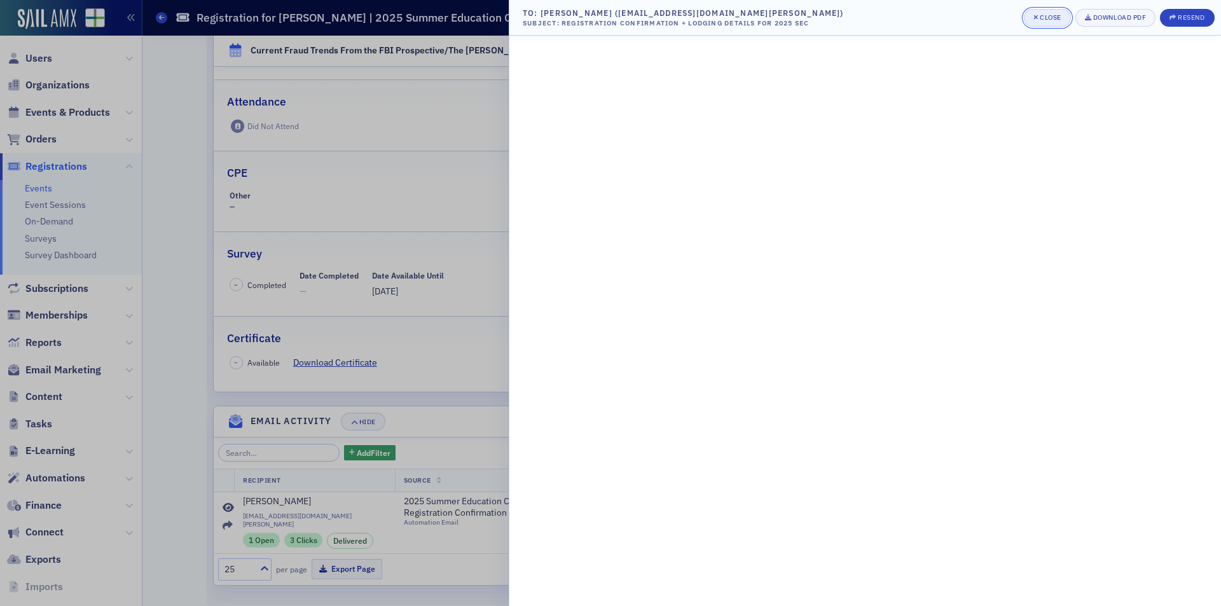
click at [1041, 14] on div "Close" at bounding box center [1051, 17] width 22 height 7
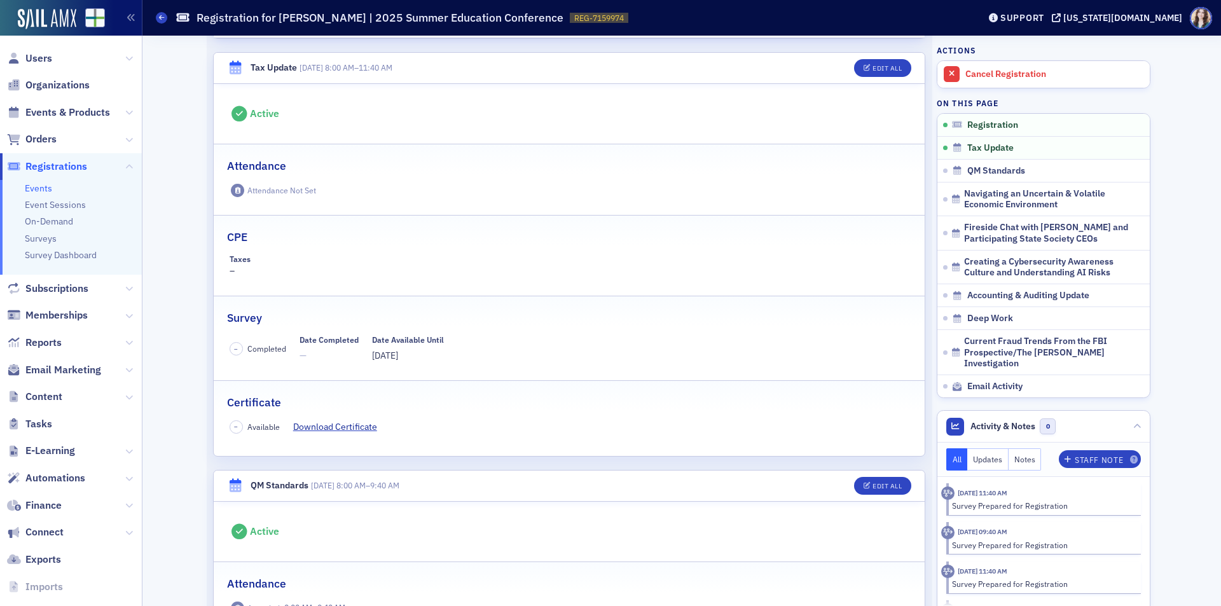
scroll to position [0, 0]
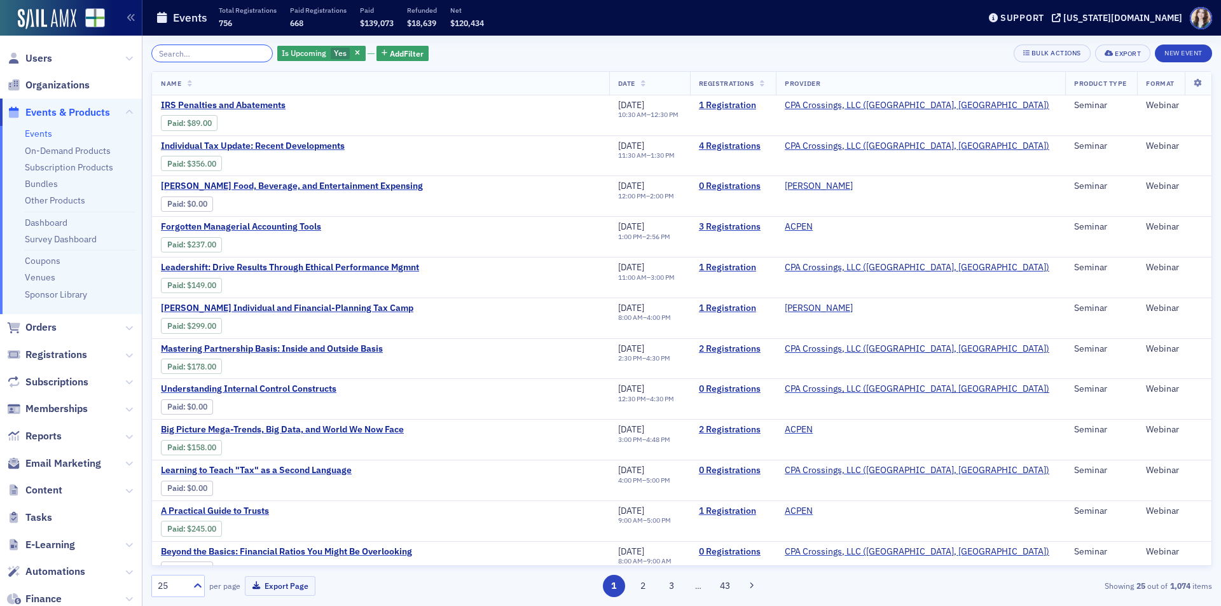
click at [176, 53] on input "search" at bounding box center [212, 54] width 122 height 18
click at [186, 59] on input "search" at bounding box center [212, 54] width 122 height 18
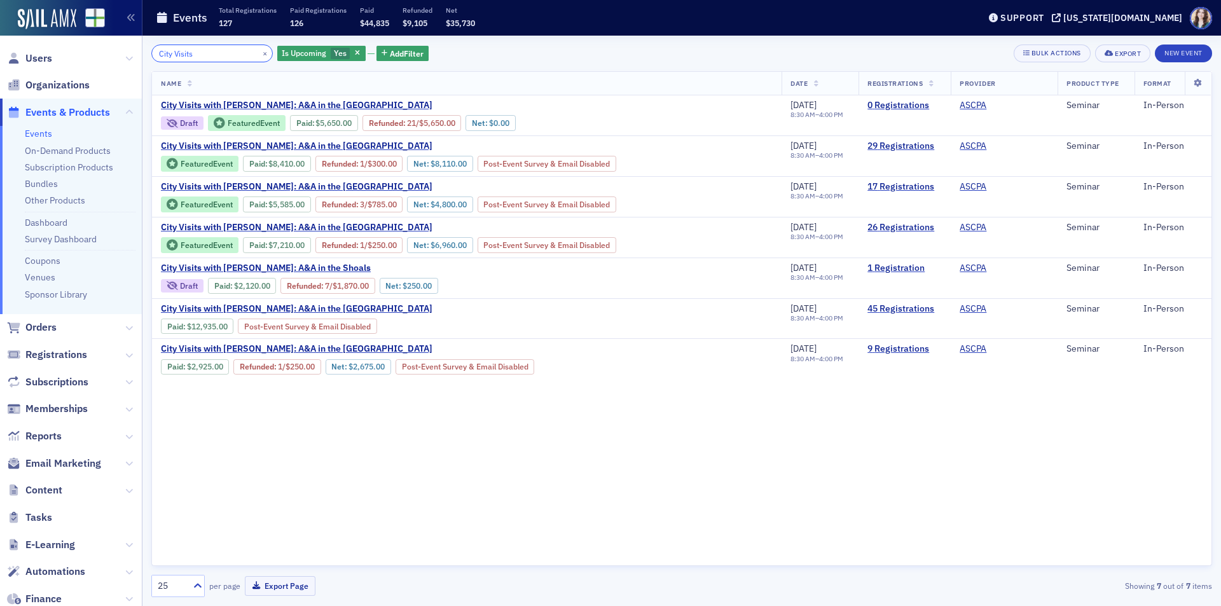
type input "City Visits"
click at [452, 50] on div "City Visits × Is Upcoming Yes Add Filter Bulk Actions Export New Event" at bounding box center [681, 54] width 1061 height 18
click at [419, 48] on div "City Visits × Is Upcoming Yes Add Filter Bulk Actions Export New Event" at bounding box center [681, 54] width 1061 height 18
